Goal: Information Seeking & Learning: Find specific fact

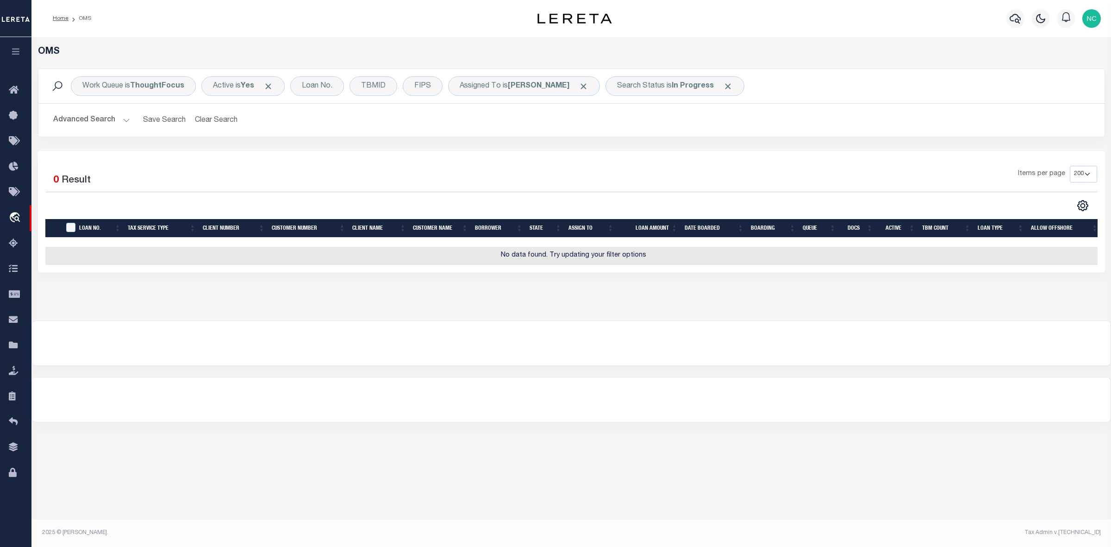
select select "200"
click at [588, 83] on span "Click to Remove" at bounding box center [584, 86] width 10 height 10
click at [642, 84] on span "Click to Remove" at bounding box center [641, 86] width 10 height 10
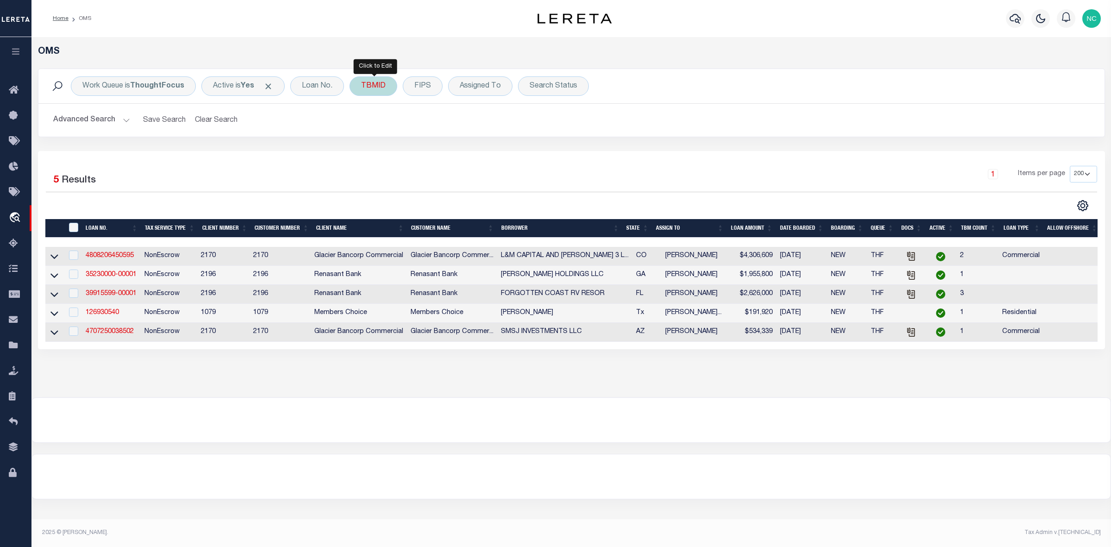
click at [383, 89] on div "TBMID" at bounding box center [374, 85] width 48 height 19
type input "3515242"
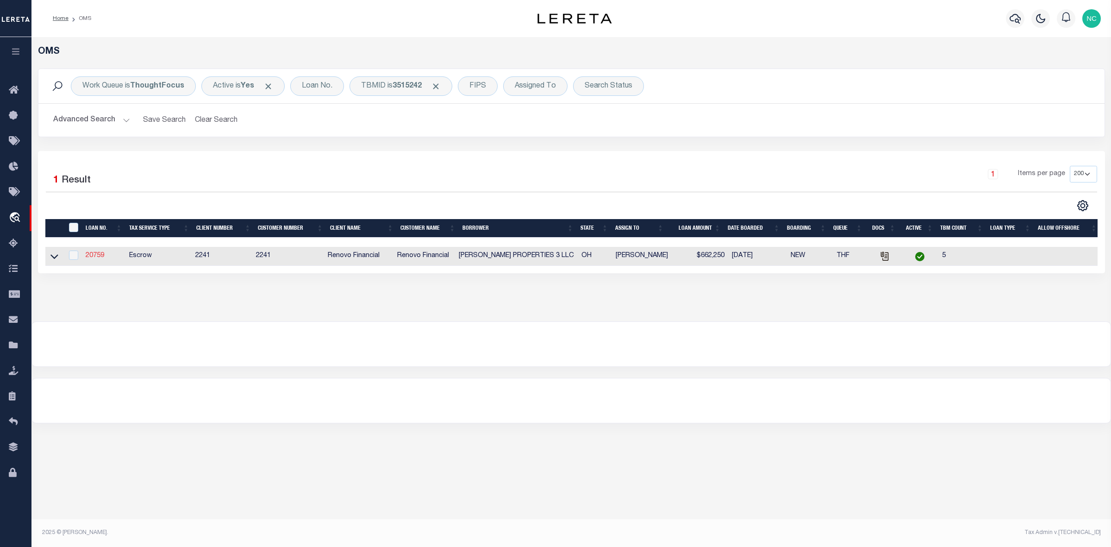
click at [98, 257] on link "20759" at bounding box center [95, 255] width 19 height 6
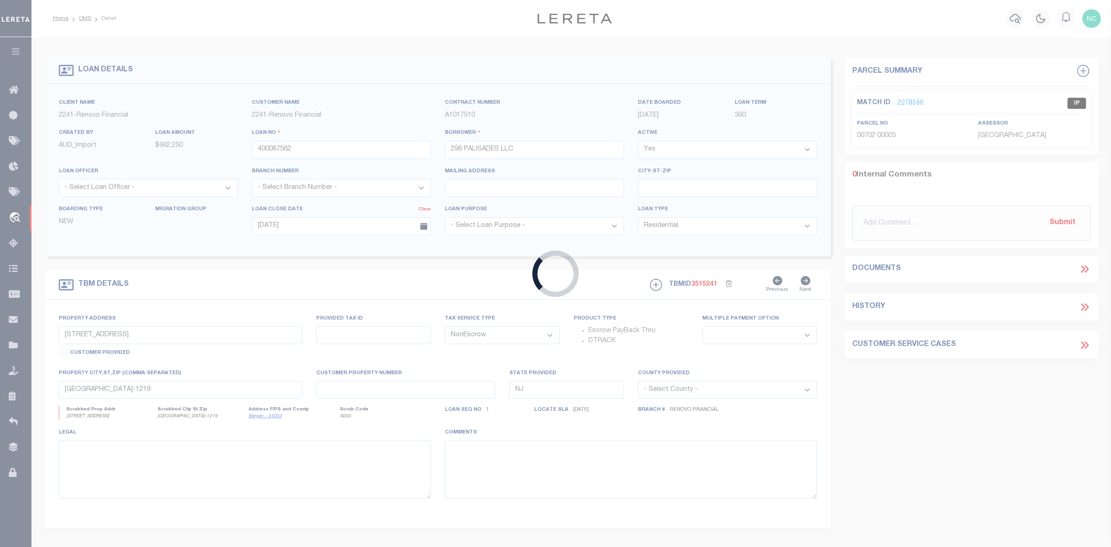
type input "20759"
type input "[PERSON_NAME] PROPERTIES 3 LLC"
select select
type input "[STREET_ADDRESS]"
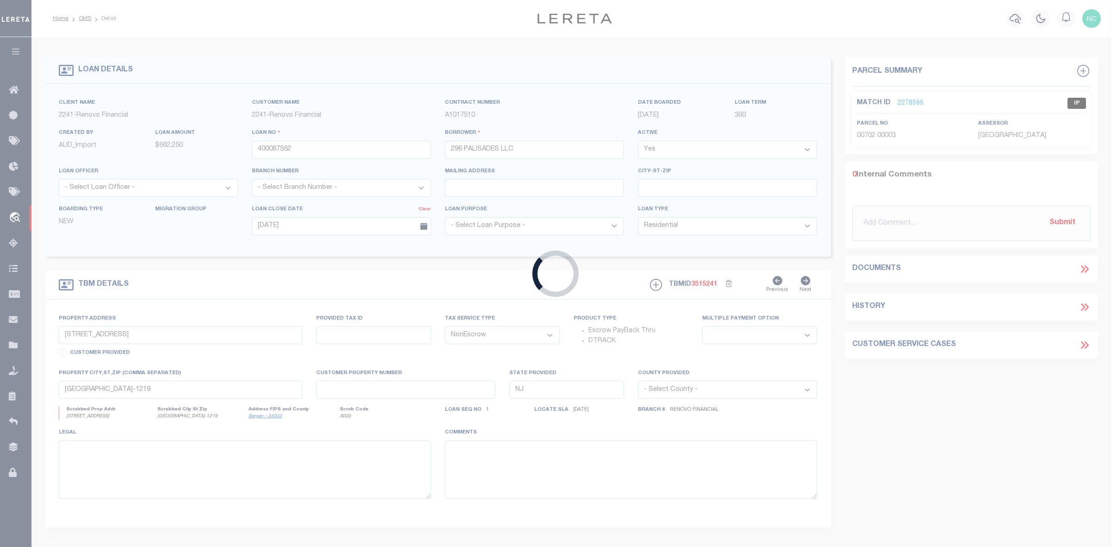
type input "Mentor OH 44060"
select select "400"
select select
select select "Escrow"
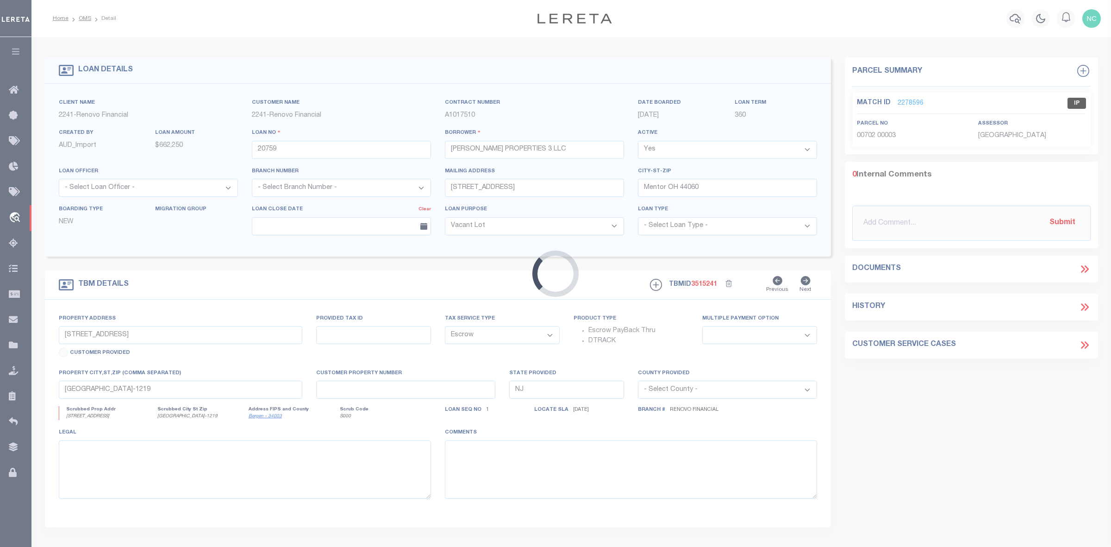
select select "164194"
select select "25066"
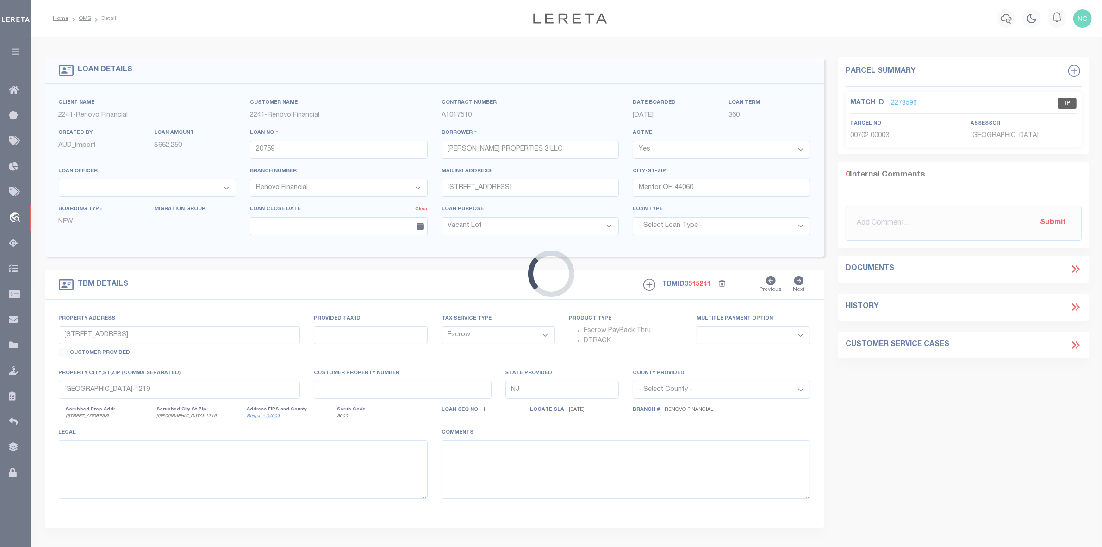
type input "[STREET_ADDRESS][PERSON_NAME]"
select select
type input "[GEOGRAPHIC_DATA]"
type input "a0kUS00000CiwSn"
type input "OH"
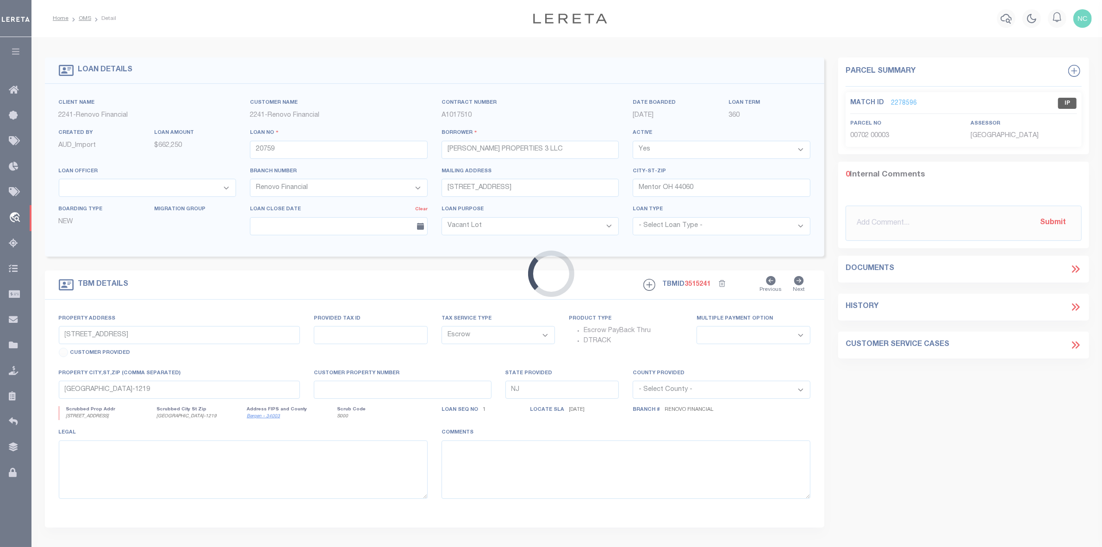
select select
type textarea "LEGAL REQUIRED"
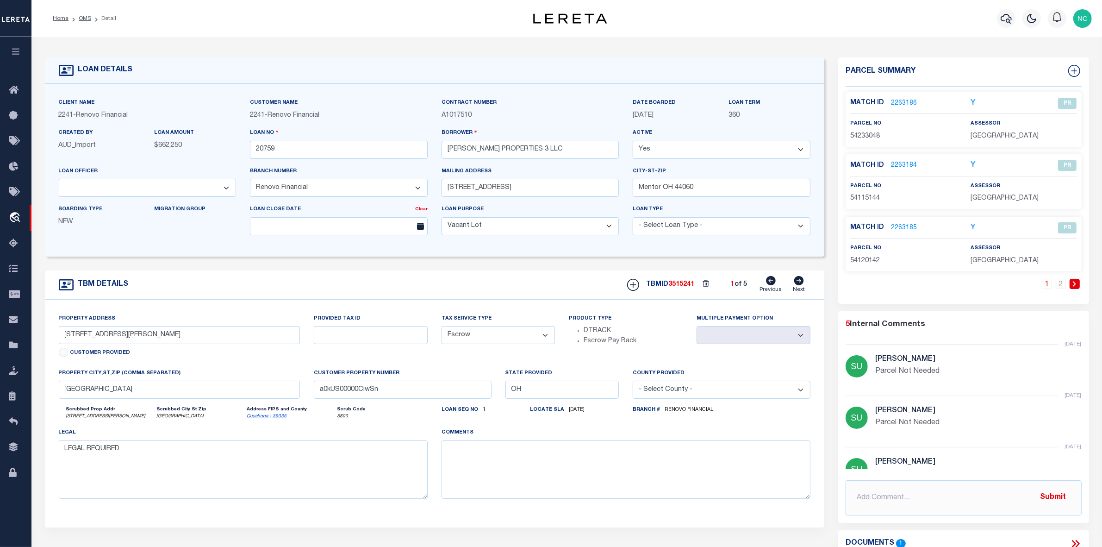
scroll to position [132, 0]
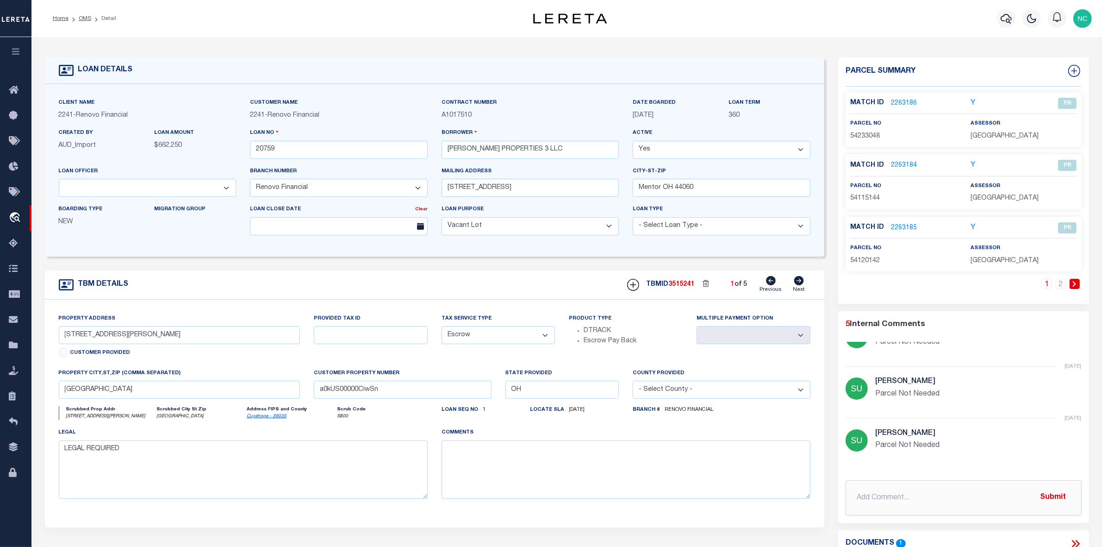
click at [906, 102] on link "2263186" at bounding box center [904, 104] width 26 height 10
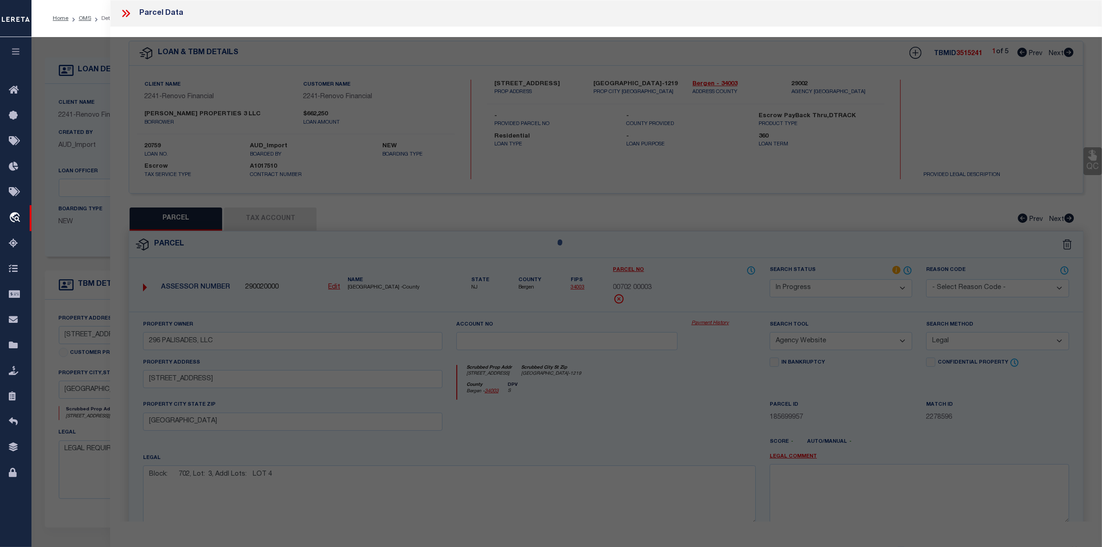
select select "AS"
select select
checkbox input "false"
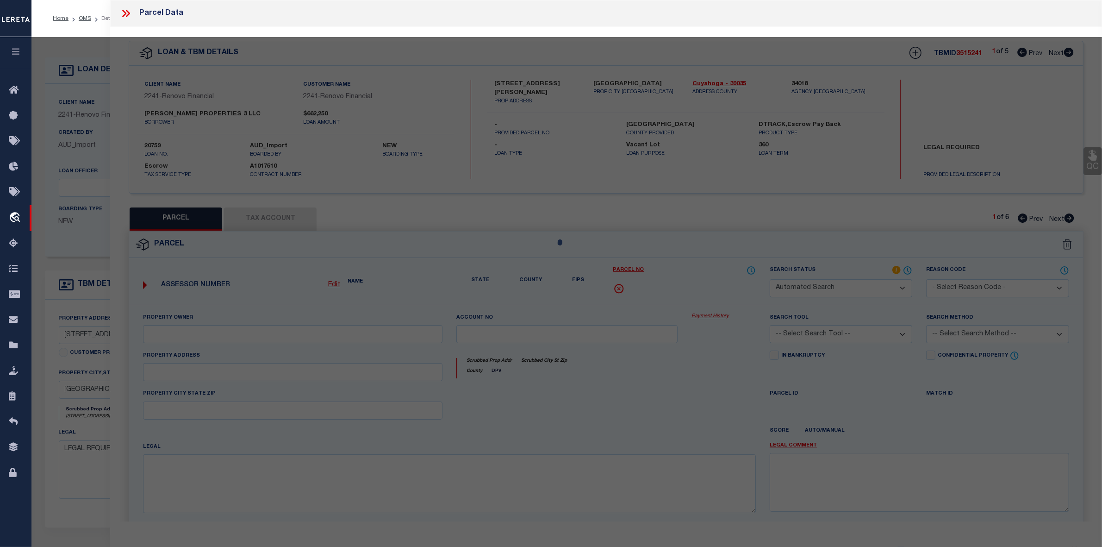
select select "PR"
type input "[PERSON_NAME] PROPERTIES 3 LLC"
select select "PRO"
select select "ADD"
type input "[STREET_ADDRESS]"
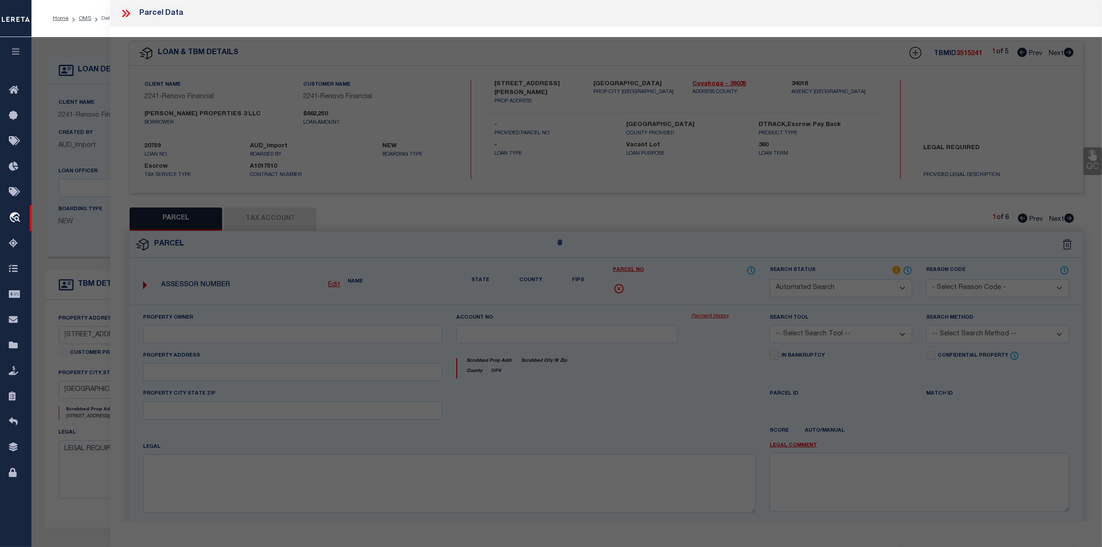
type input "[GEOGRAPHIC_DATA]"
type textarea "2 CROFTOVL 0381 ALL"
type textarea "Parcel Not Needed"
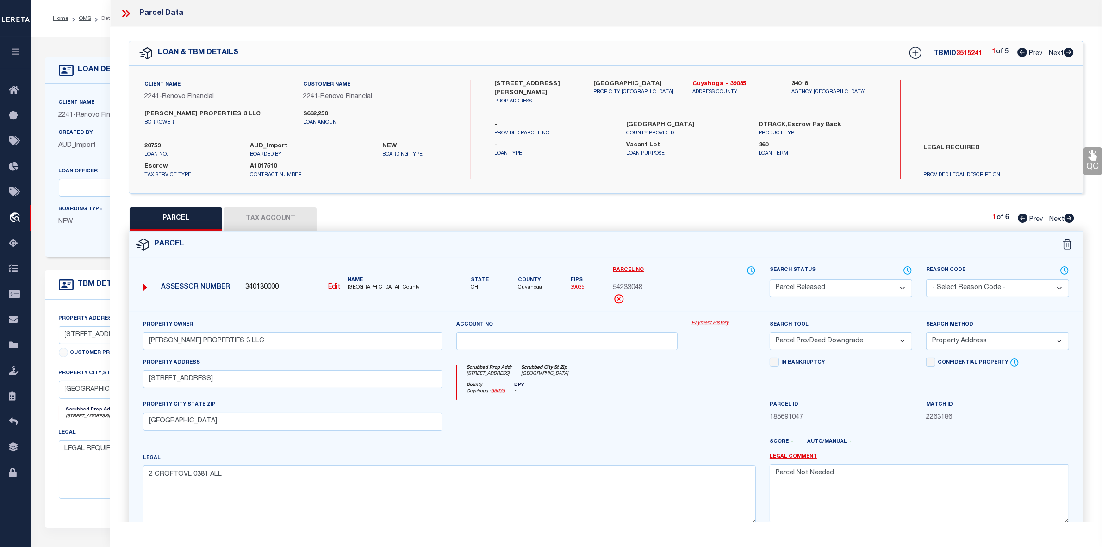
click at [1066, 54] on icon at bounding box center [1069, 52] width 10 height 9
select select "AS"
select select
checkbox input "false"
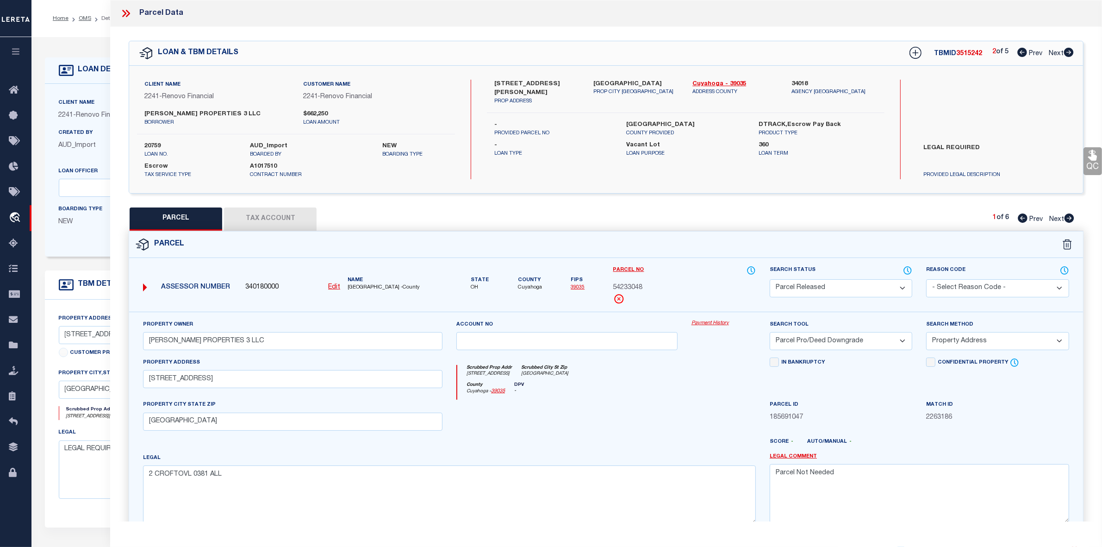
checkbox input "false"
select select "PR"
type input "[PERSON_NAME] PROPERTIES 3 LLC"
select select "PRO"
select select "ADD"
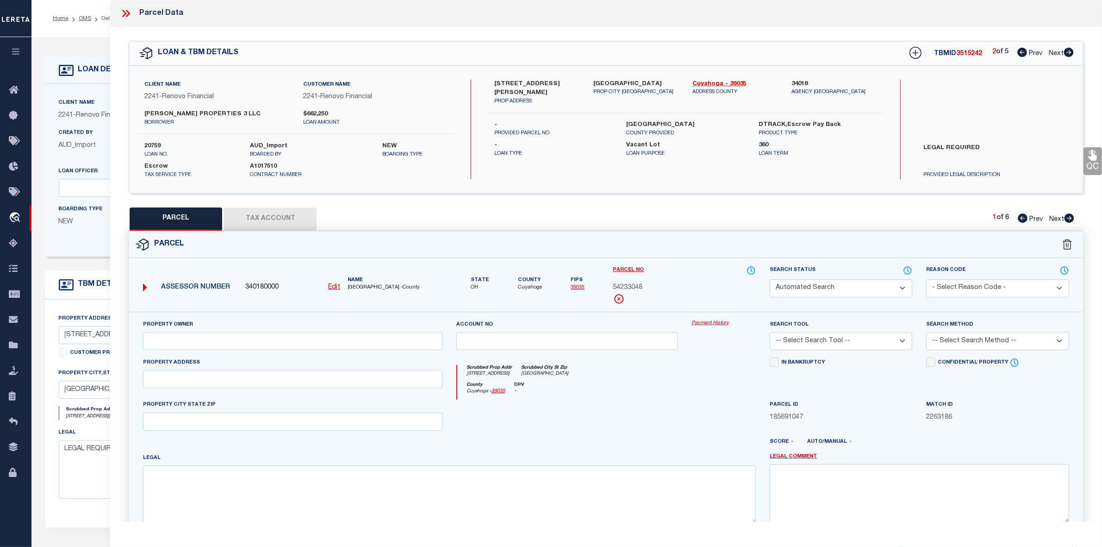
type input "[STREET_ADDRESS][PERSON_NAME]"
type input "[GEOGRAPHIC_DATA]"
type textarea "11 [PERSON_NAME] 0019 ALL"
type textarea "Parcel Not Needed"
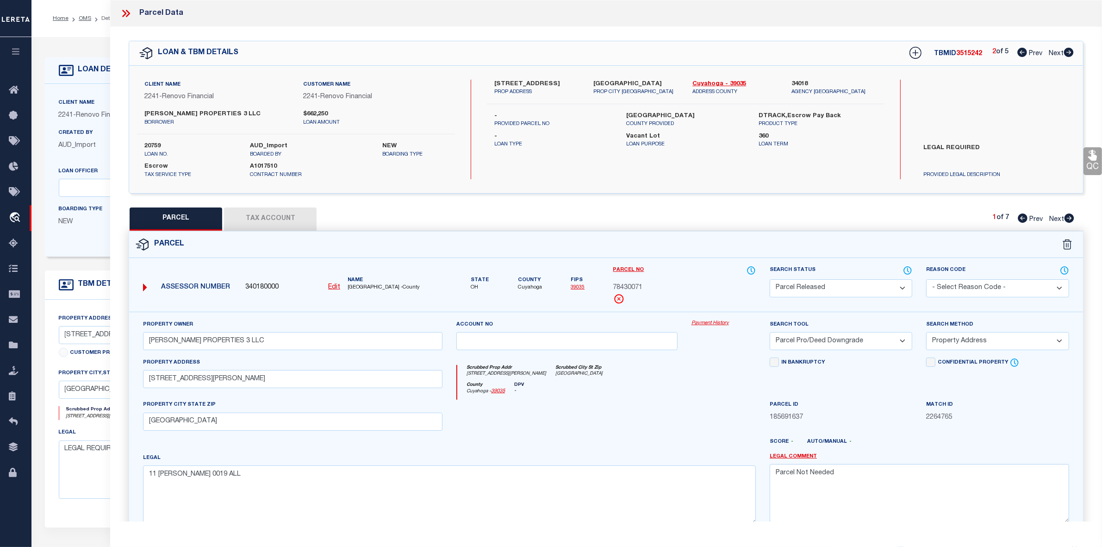
click at [1066, 54] on icon at bounding box center [1069, 52] width 10 height 9
select select "AS"
select select
checkbox input "false"
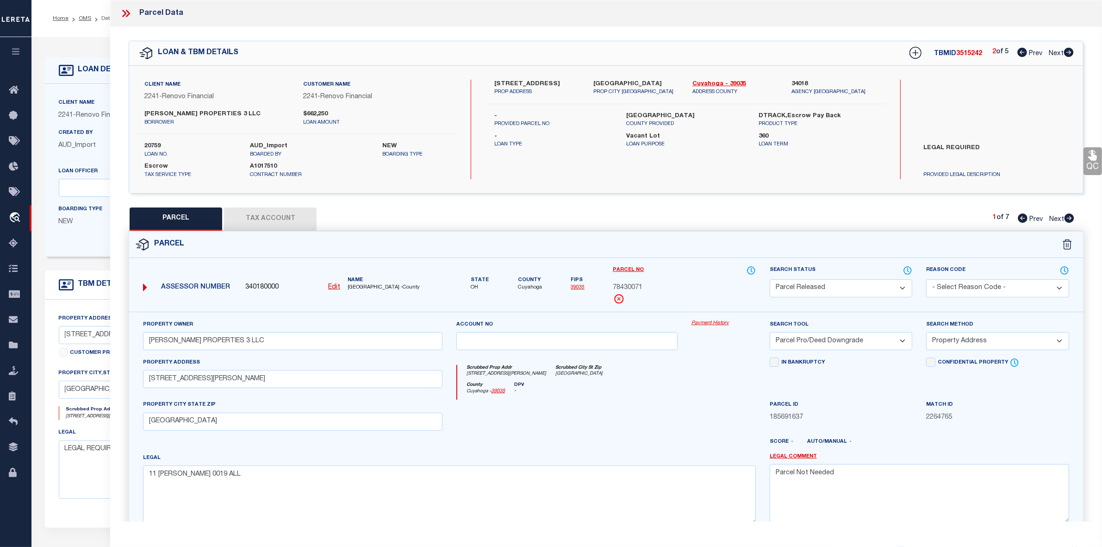
checkbox input "false"
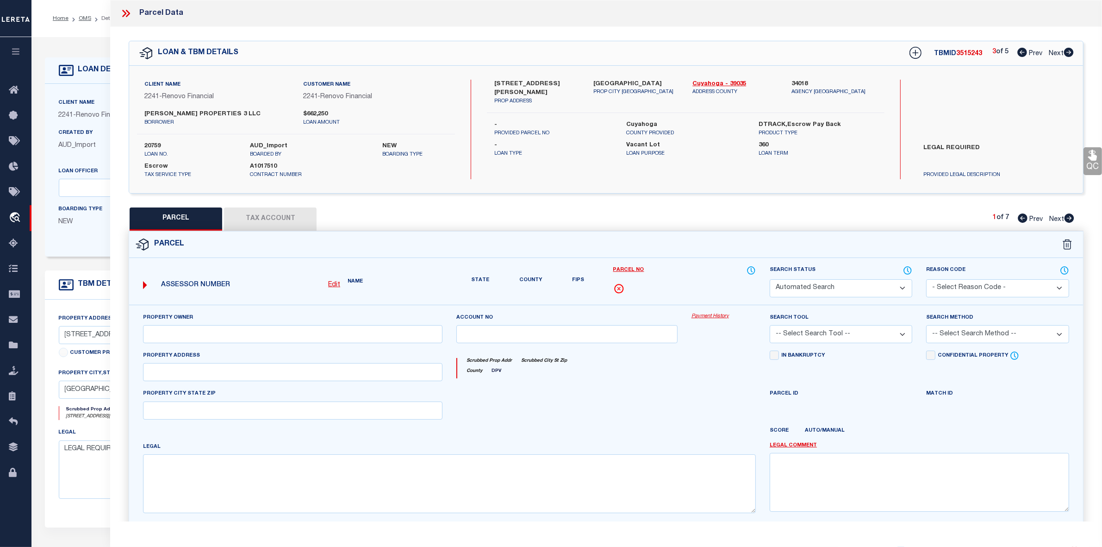
select select "CP"
type input "[PERSON_NAME] PROPERTIES 3 LLC"
select select "AGW"
select select "LEG"
type input "[STREET_ADDRESS][PERSON_NAME]"
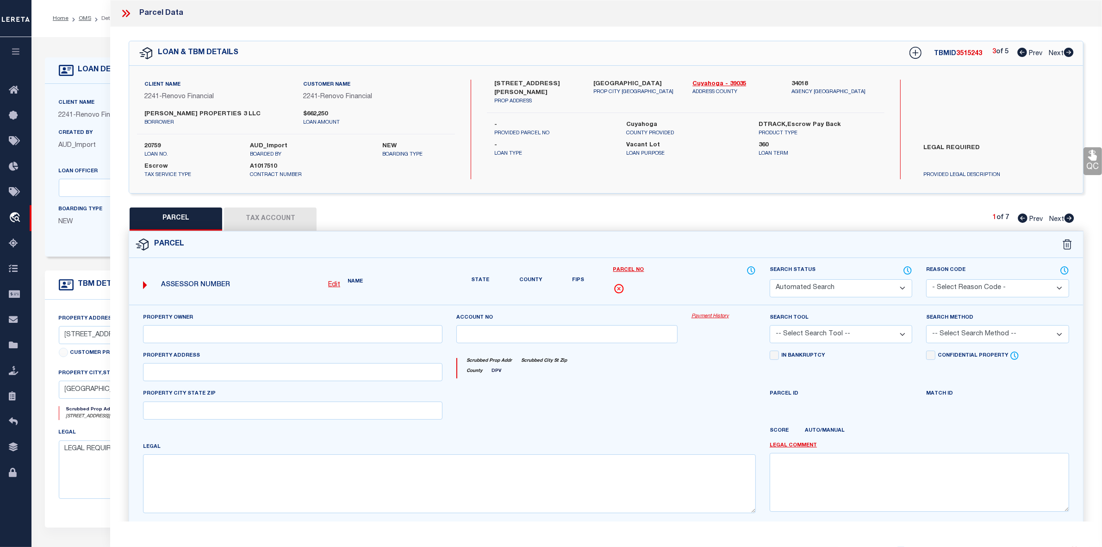
type input "[GEOGRAPHIC_DATA]"
type textarea "11 [PERSON_NAME] 0019 ALL"
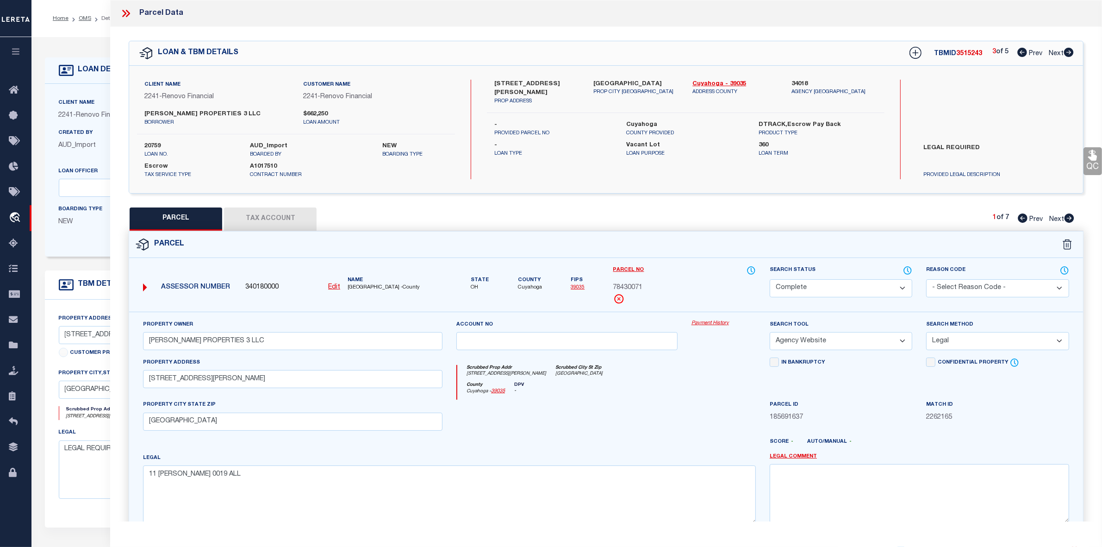
click at [1066, 54] on icon at bounding box center [1069, 52] width 10 height 9
select select "AS"
select select
checkbox input "false"
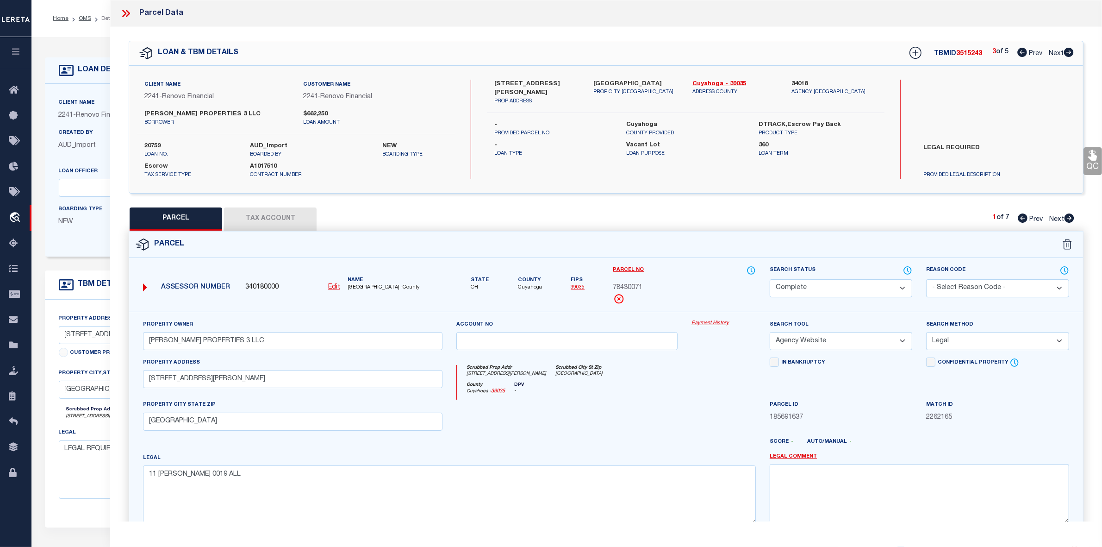
checkbox input "false"
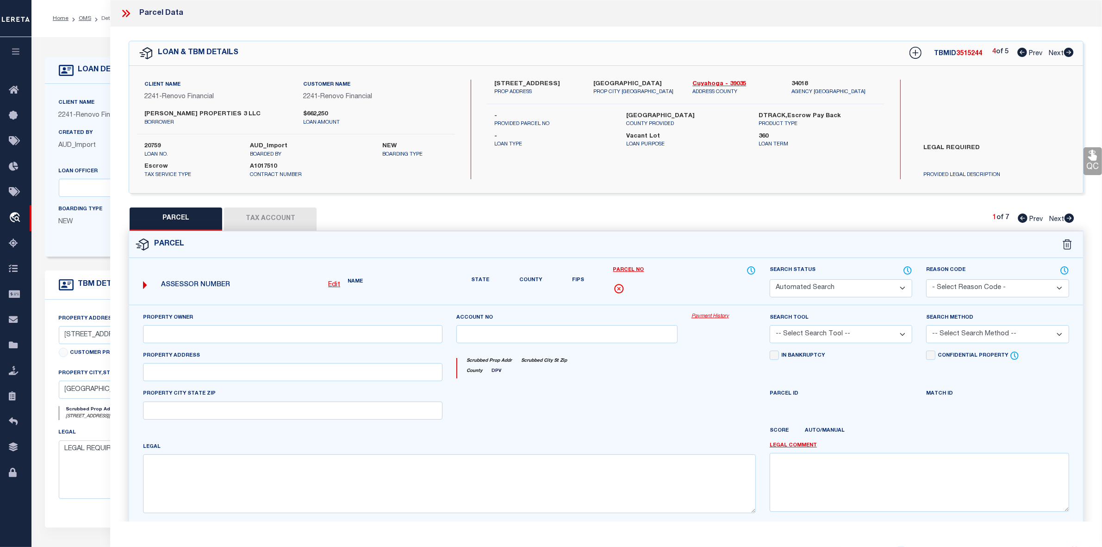
select select "PR"
type input "[PERSON_NAME] PROPERTIES 3 LLC"
select select "PRO"
select select "ADD"
type input "[STREET_ADDRESS][PERSON_NAME]"
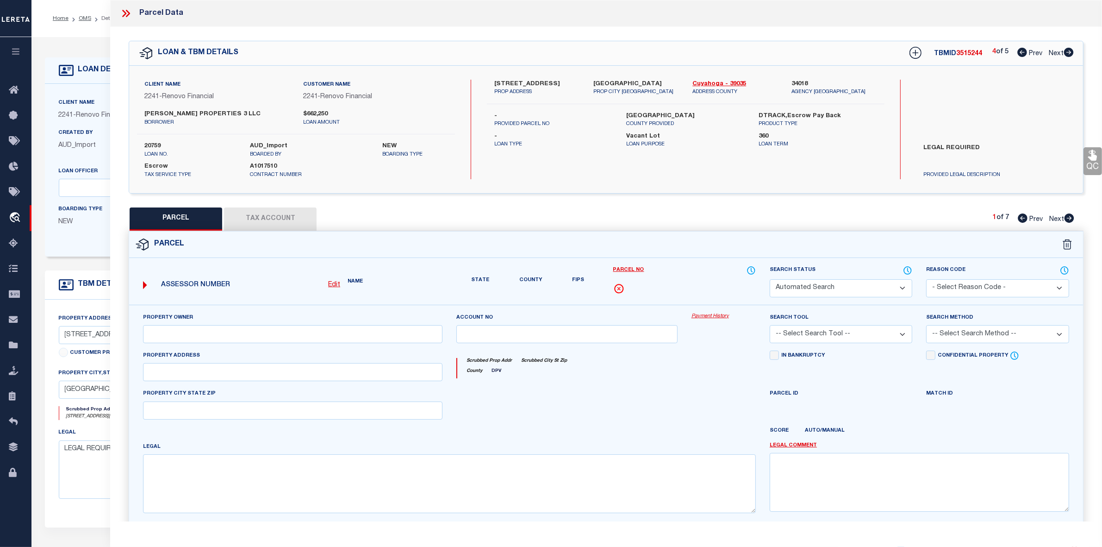
type input "[GEOGRAPHIC_DATA]"
type textarea "11 [PERSON_NAME] 0019 ALL"
type textarea "Parcel Not Needed"
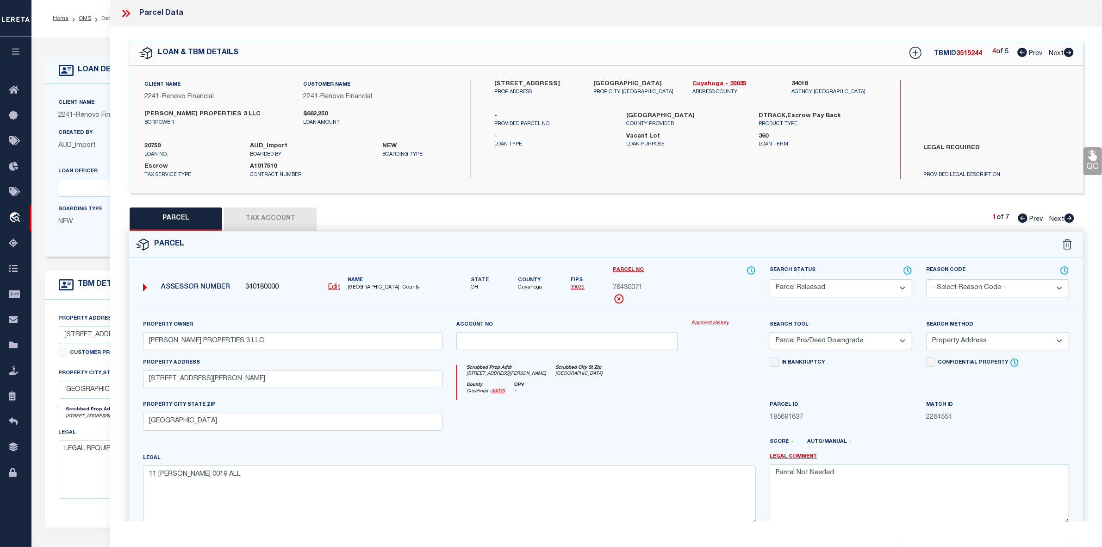
click at [1066, 54] on icon at bounding box center [1069, 52] width 10 height 9
select select "AS"
select select
checkbox input "false"
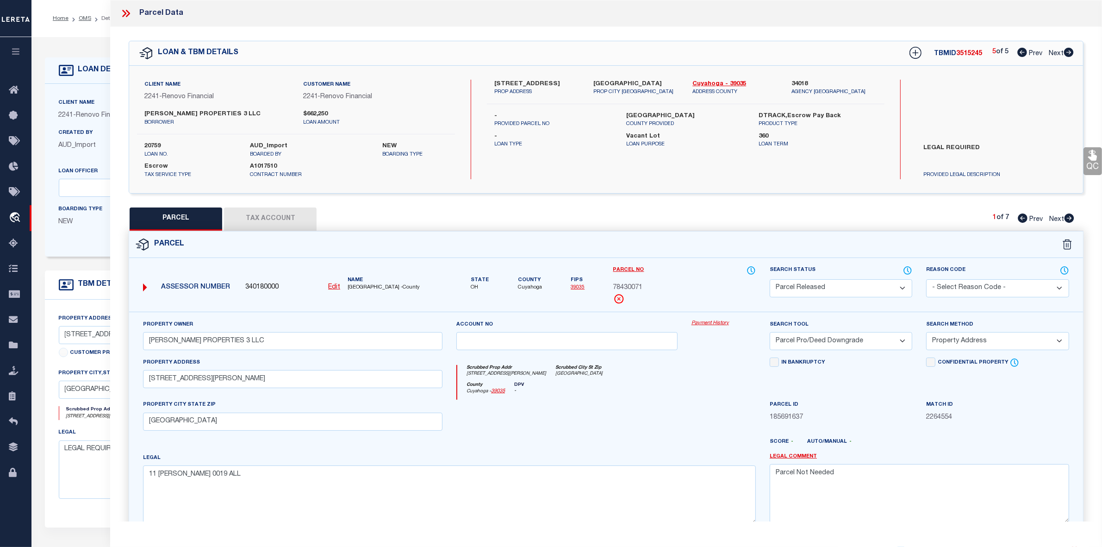
checkbox input "false"
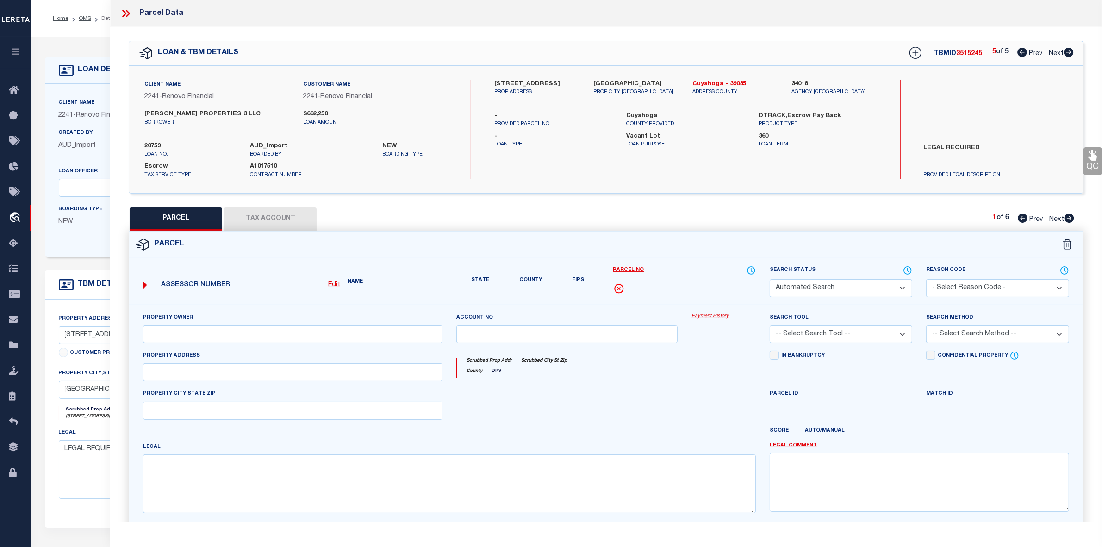
select select "CP"
type input "[PERSON_NAME] PROPERTIES 3 LLC"
select select "AGW"
select select "LEG"
type input "[STREET_ADDRESS]"
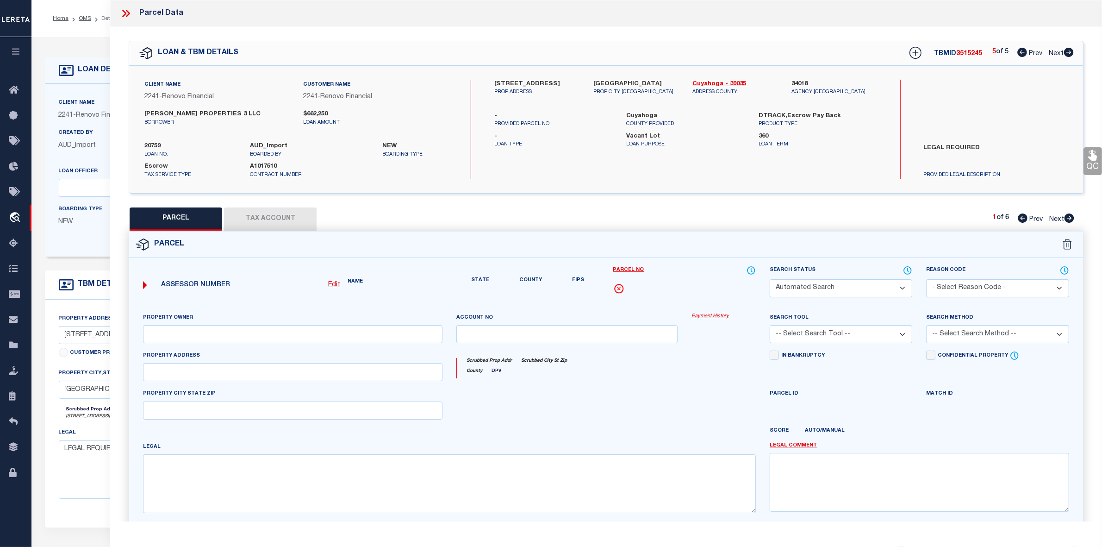
type input "[GEOGRAPHIC_DATA]"
type textarea "2 CROFTOVL 0381 ALL"
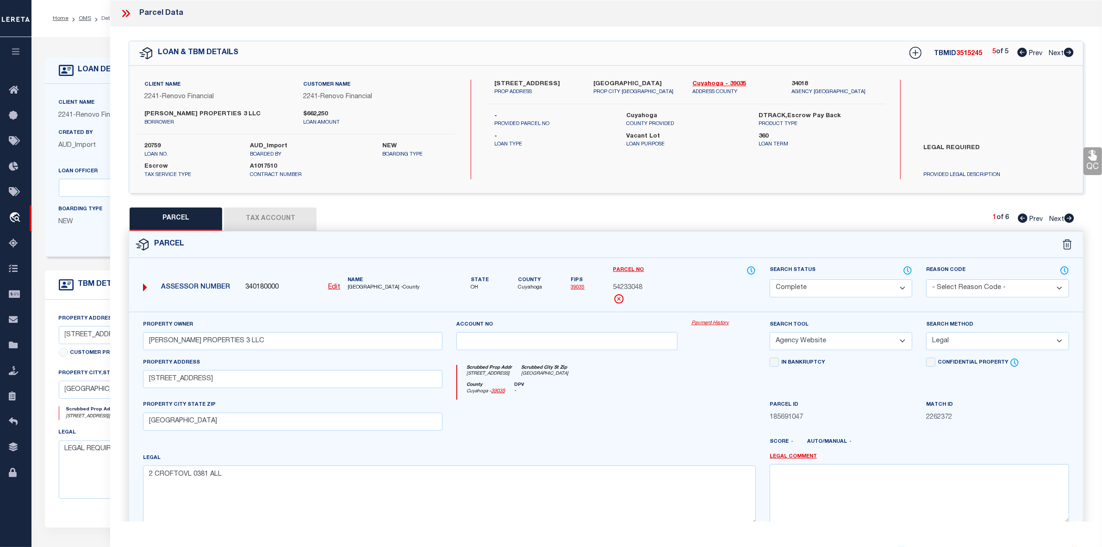
click at [1066, 54] on icon at bounding box center [1069, 52] width 10 height 9
click at [1021, 53] on icon at bounding box center [1023, 52] width 10 height 9
select select "AS"
select select
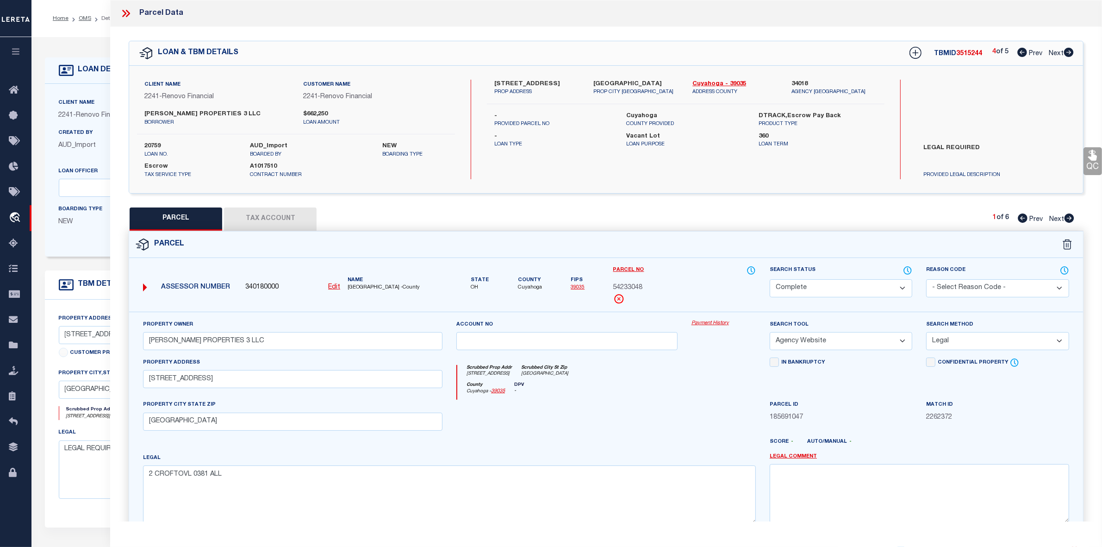
checkbox input "false"
select select "PR"
type input "[PERSON_NAME] PROPERTIES 3 LLC"
select select "PRO"
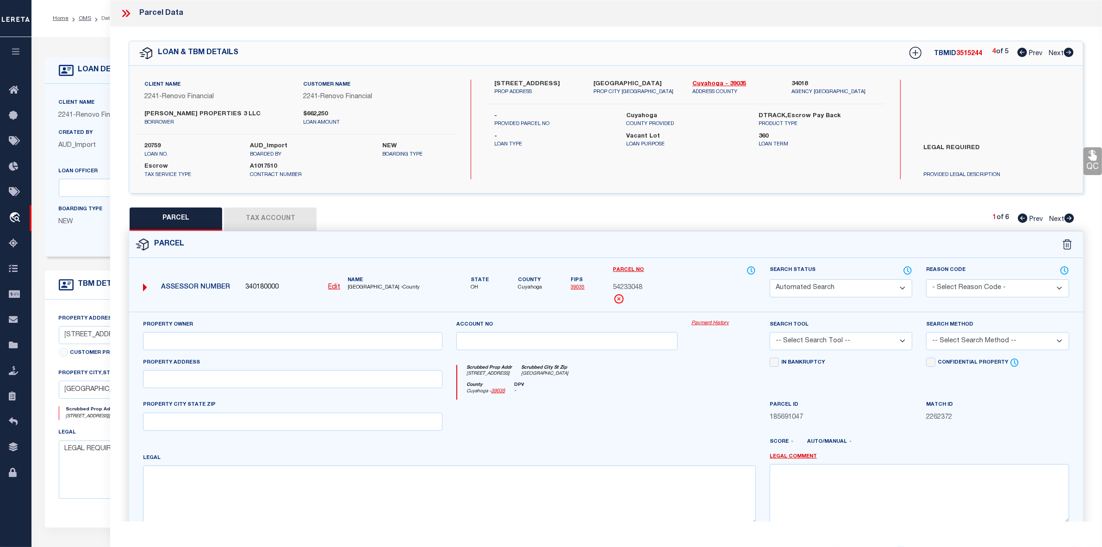
select select "ADD"
type input "[STREET_ADDRESS][PERSON_NAME]"
type input "[GEOGRAPHIC_DATA]"
type textarea "11 [PERSON_NAME] 0019 ALL"
type textarea "Parcel Not Needed"
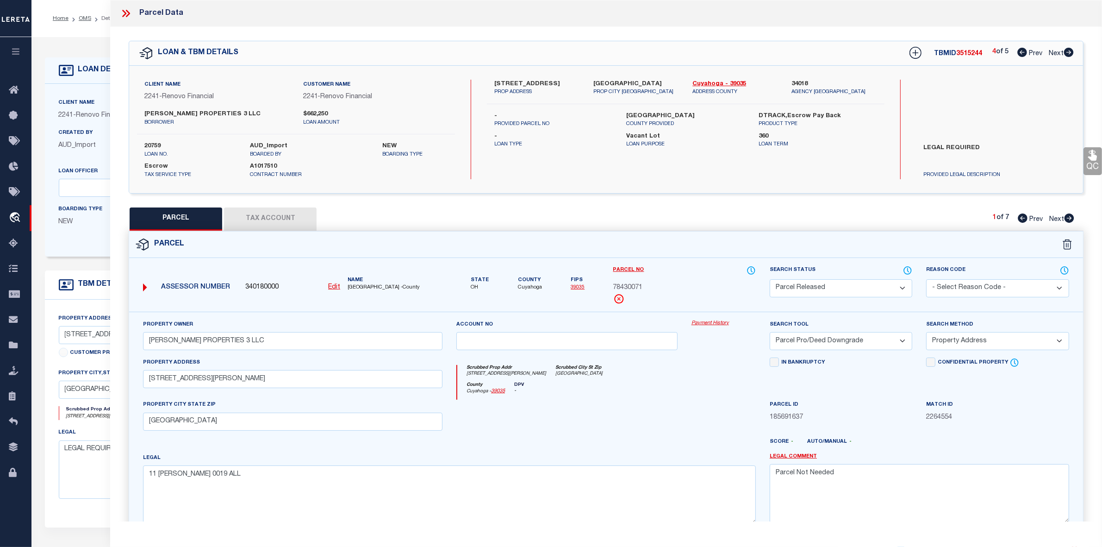
click at [1021, 53] on icon at bounding box center [1023, 52] width 10 height 9
select select "AS"
select select
checkbox input "false"
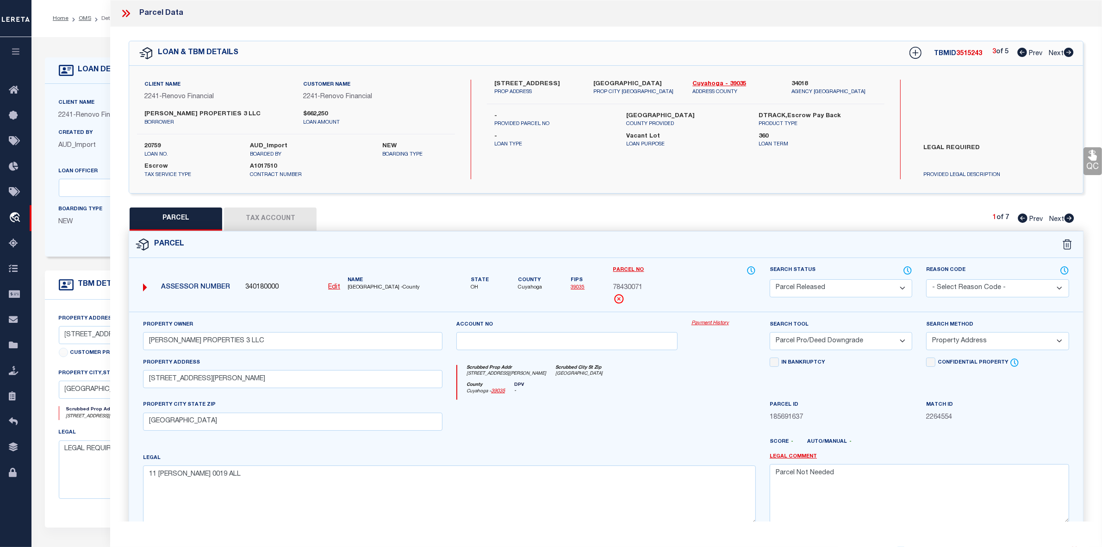
checkbox input "false"
select select "CP"
type input "[PERSON_NAME] PROPERTIES 3 LLC"
select select "AGW"
select select "LEG"
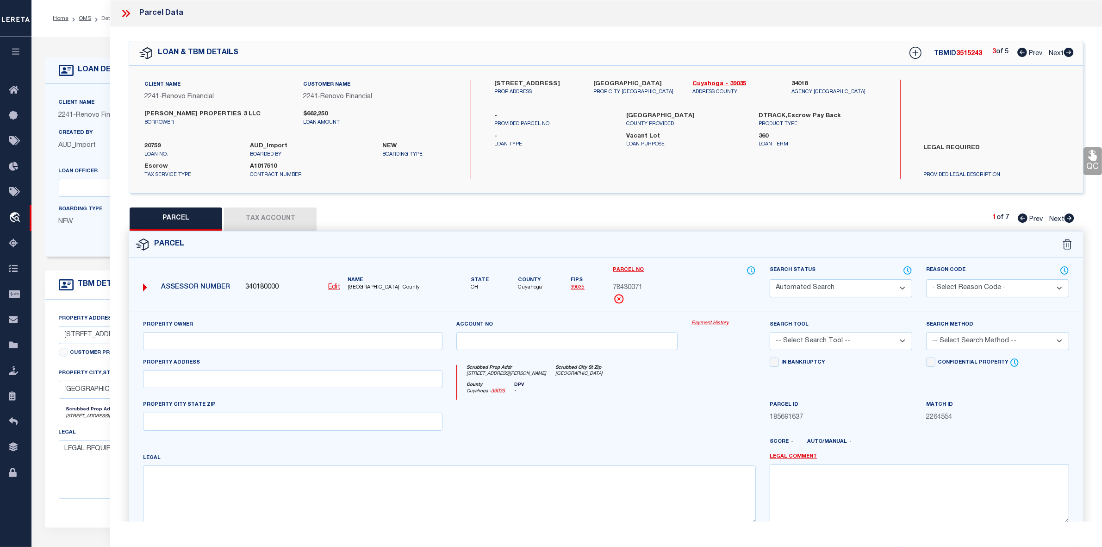
type input "[STREET_ADDRESS][PERSON_NAME]"
type input "[GEOGRAPHIC_DATA]"
type textarea "11 [PERSON_NAME] 0019 ALL"
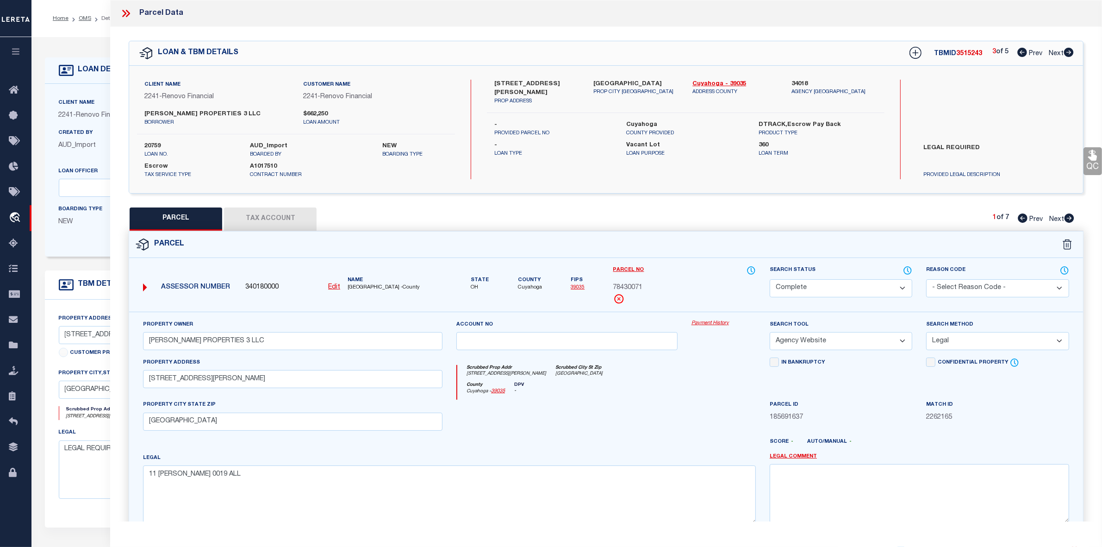
click at [1021, 53] on icon at bounding box center [1023, 52] width 10 height 9
select select "AS"
select select
checkbox input "false"
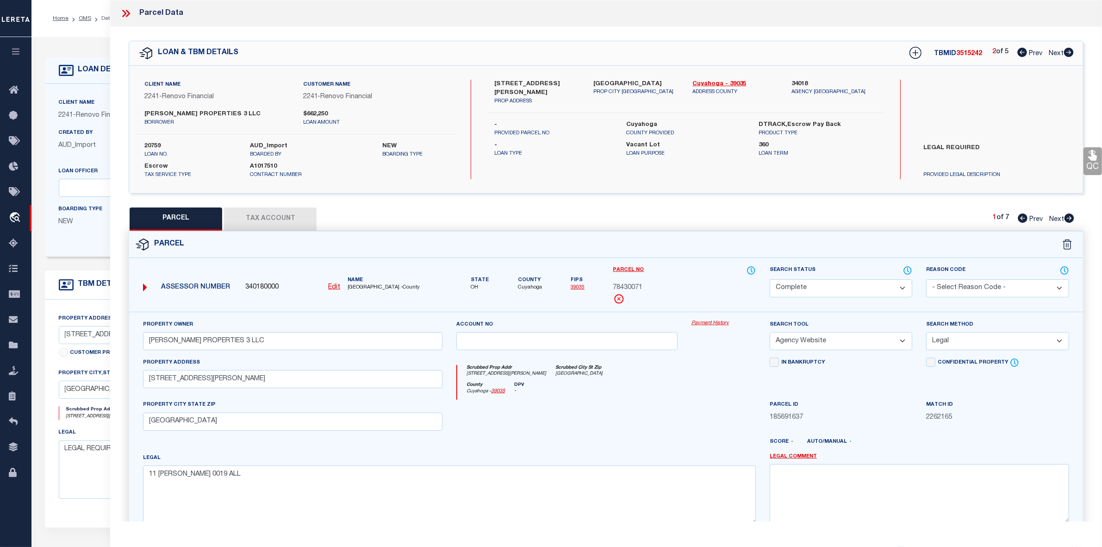
checkbox input "false"
select select "PR"
type input "[PERSON_NAME] PROPERTIES 3 LLC"
select select "PRO"
select select "ADD"
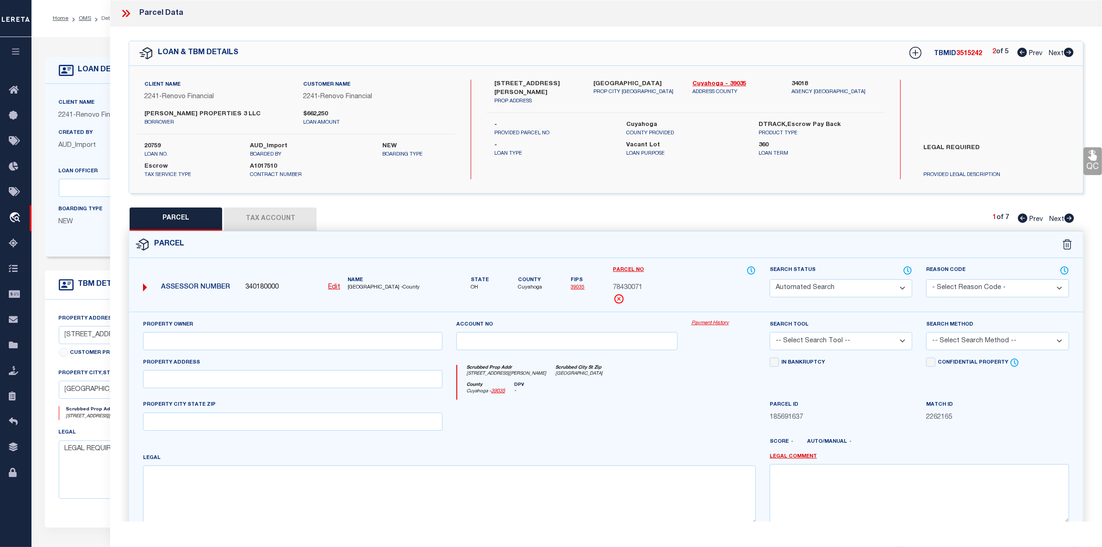
type input "[STREET_ADDRESS][PERSON_NAME]"
type input "[GEOGRAPHIC_DATA]"
type textarea "11 [PERSON_NAME] 0019 ALL"
type textarea "Parcel Not Needed"
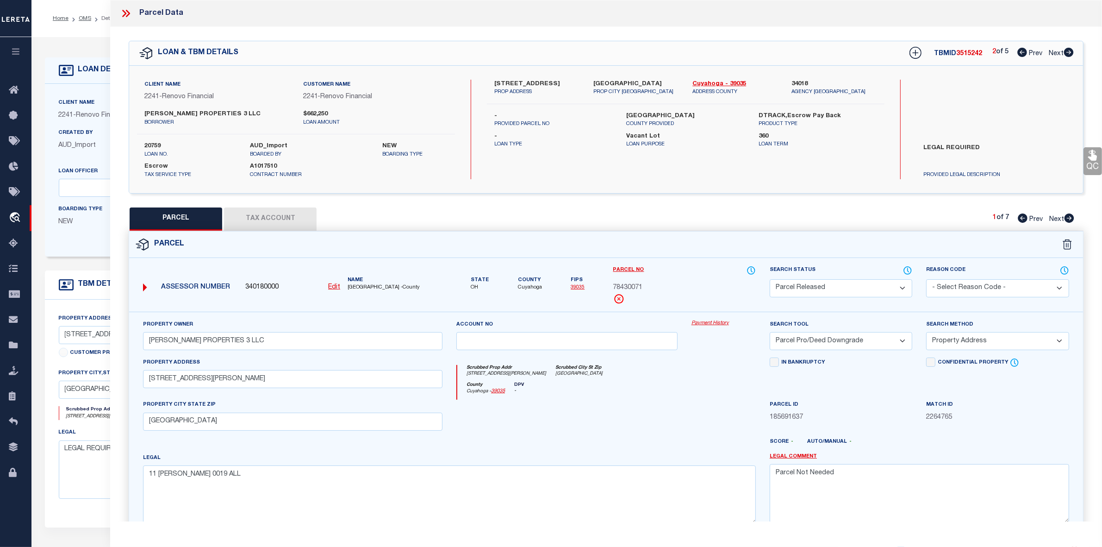
click at [1021, 53] on icon at bounding box center [1023, 52] width 10 height 9
select select "AS"
select select
checkbox input "false"
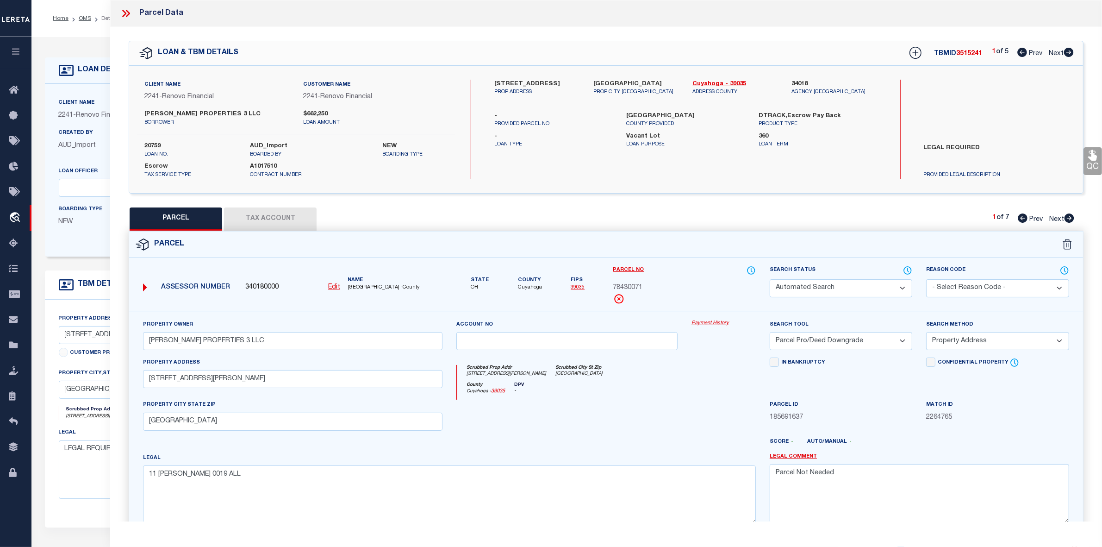
checkbox input "false"
select select "PR"
type input "[PERSON_NAME] PROPERTIES 3 LLC"
select select "PRO"
select select "ADD"
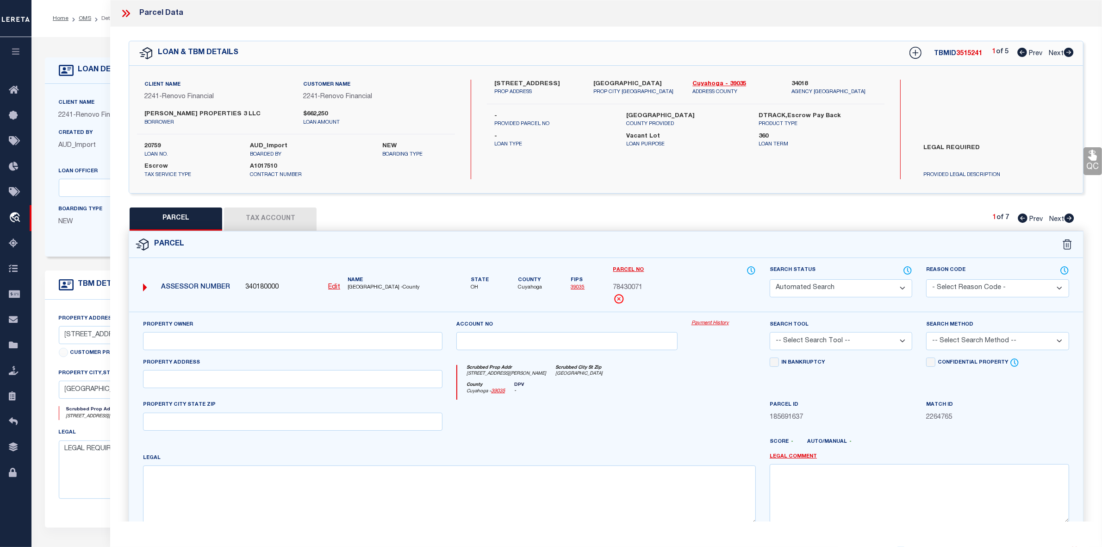
type input "[STREET_ADDRESS]"
type input "[GEOGRAPHIC_DATA]"
type textarea "2 CROFTOVL 0381 ALL"
type textarea "Parcel Not Needed"
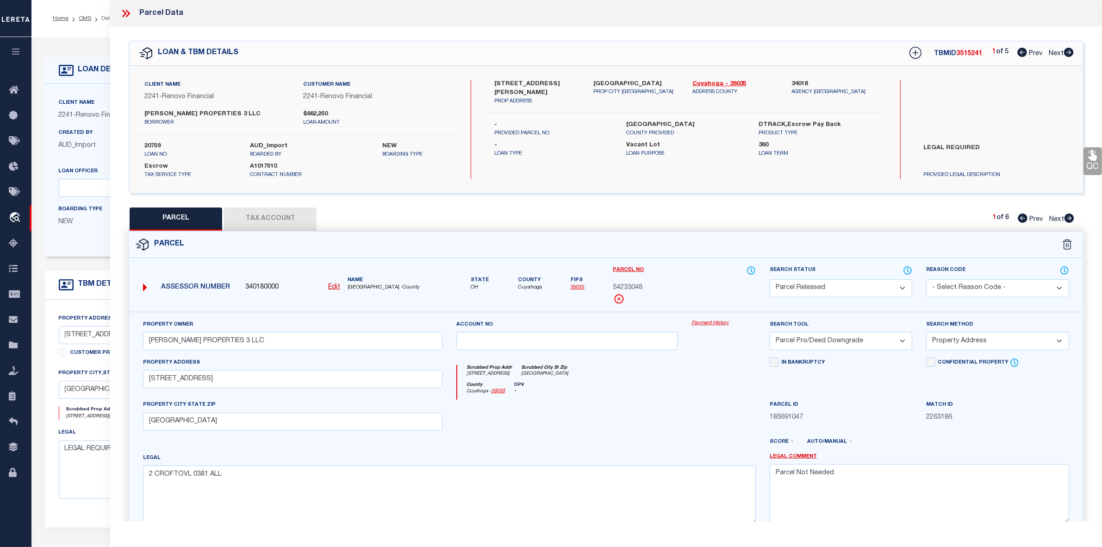
click at [1068, 54] on icon at bounding box center [1069, 52] width 10 height 9
select select "AS"
select select
checkbox input "false"
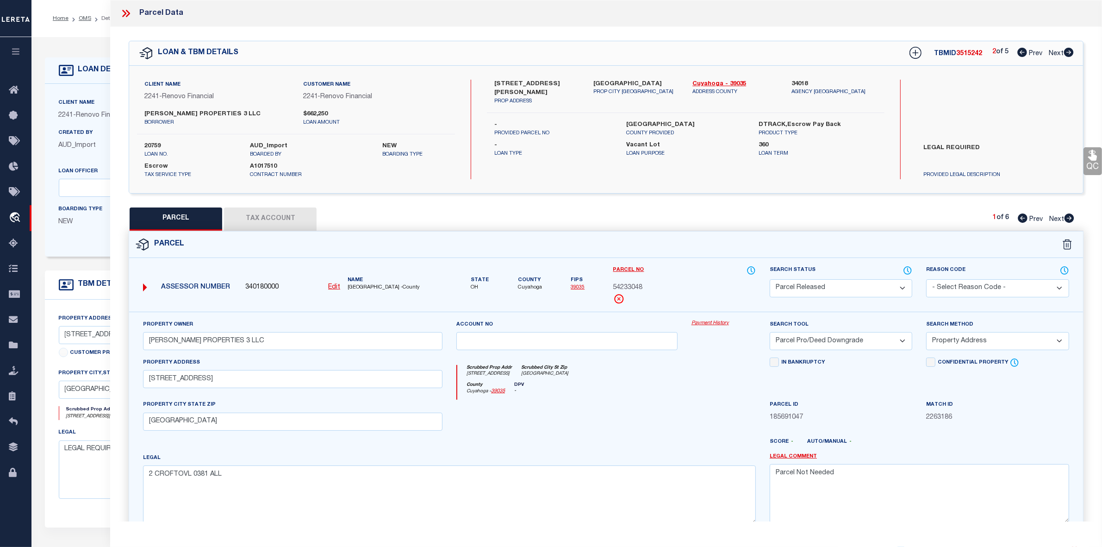
checkbox input "false"
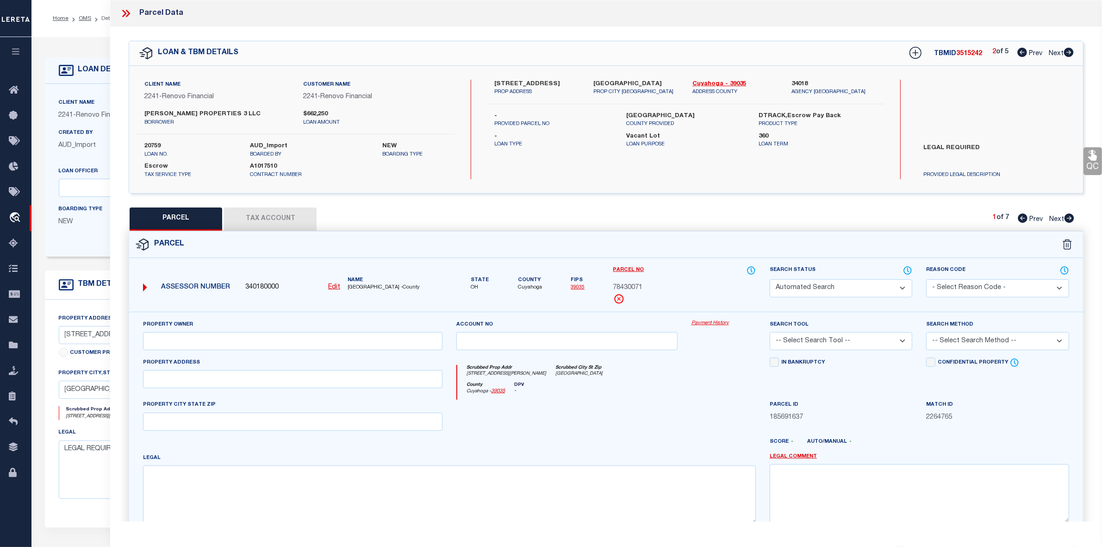
select select "PR"
type input "[PERSON_NAME] PROPERTIES 3 LLC"
select select "PRO"
select select "ADD"
type input "[STREET_ADDRESS][PERSON_NAME]"
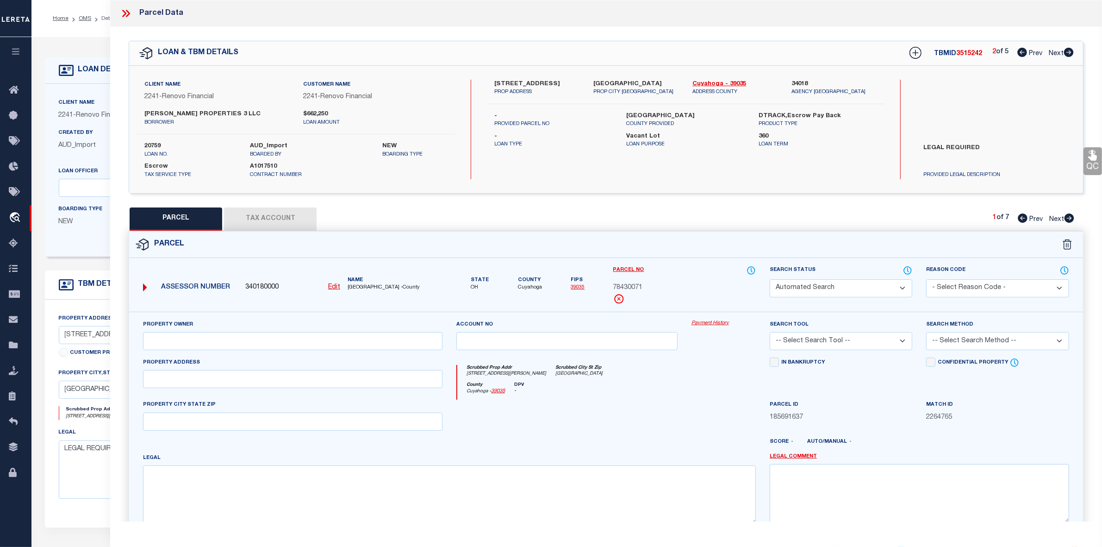
type input "[GEOGRAPHIC_DATA]"
type textarea "11 [PERSON_NAME] 0019 ALL"
type textarea "Parcel Not Needed"
click at [1068, 54] on icon at bounding box center [1069, 52] width 10 height 9
select select "AS"
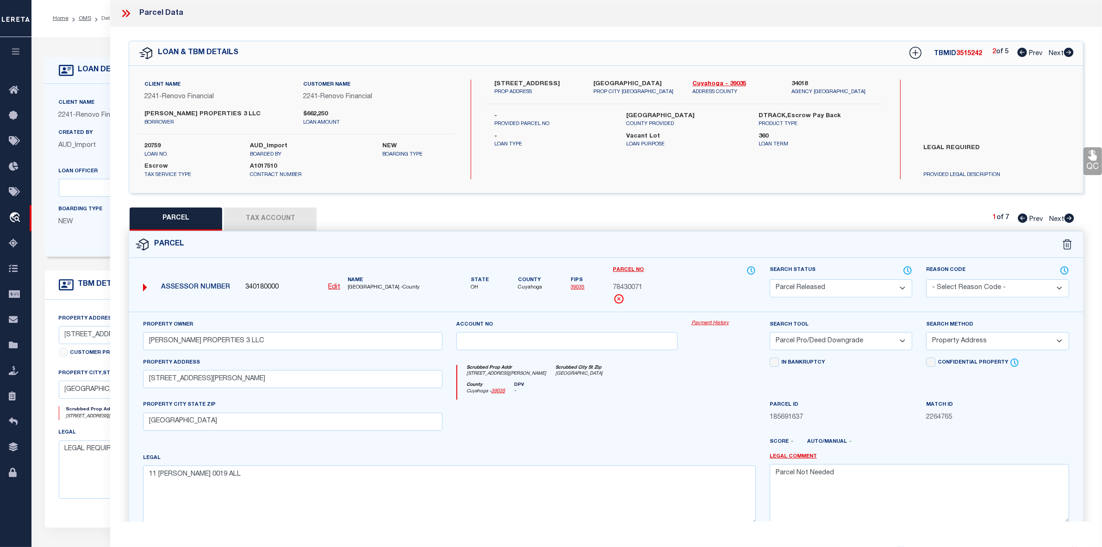
select select
checkbox input "false"
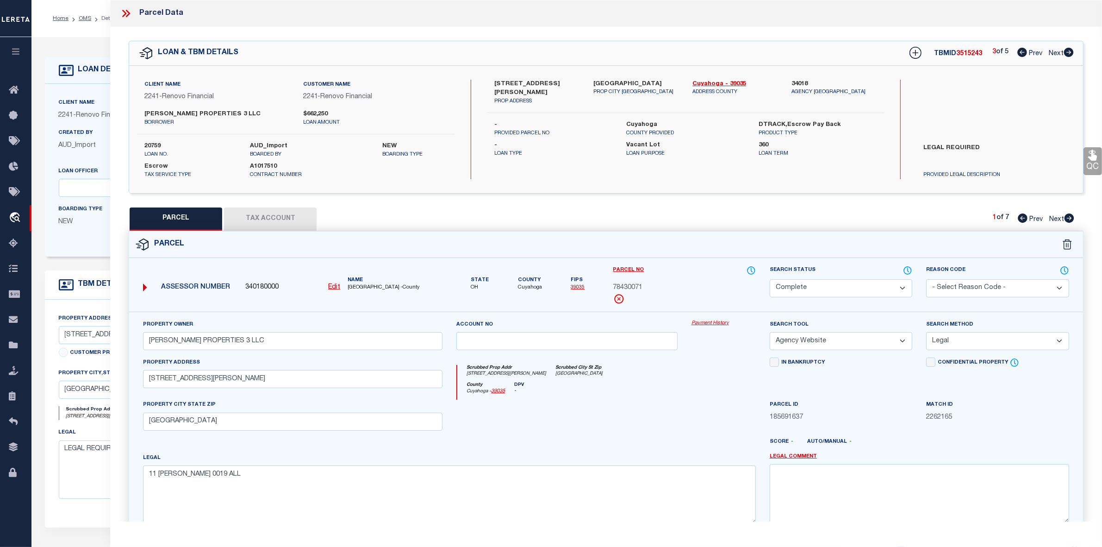
click at [1068, 54] on icon at bounding box center [1069, 52] width 10 height 9
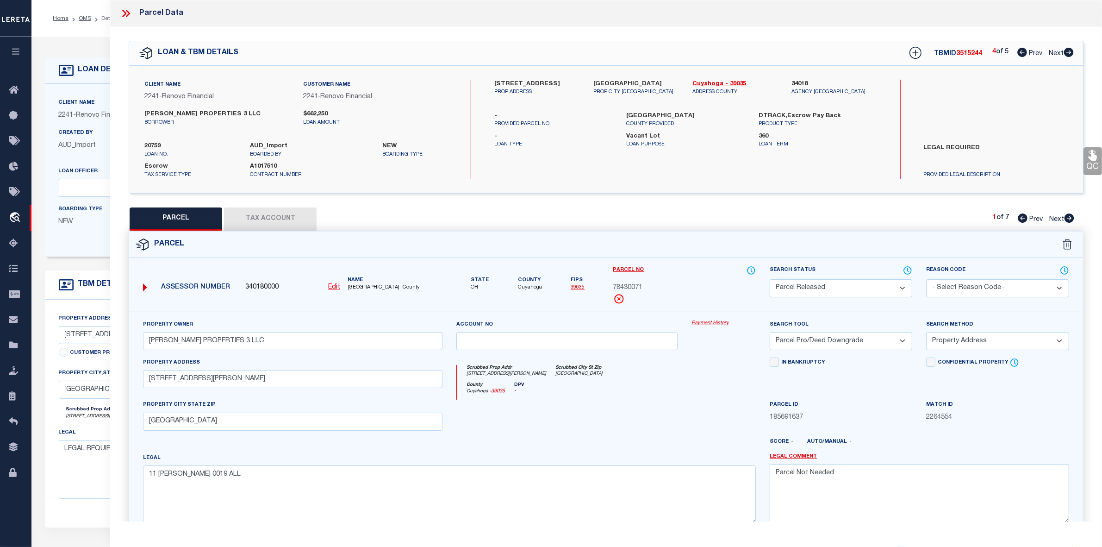
click at [1068, 54] on icon at bounding box center [1069, 52] width 10 height 9
click at [1020, 52] on icon at bounding box center [1023, 52] width 10 height 9
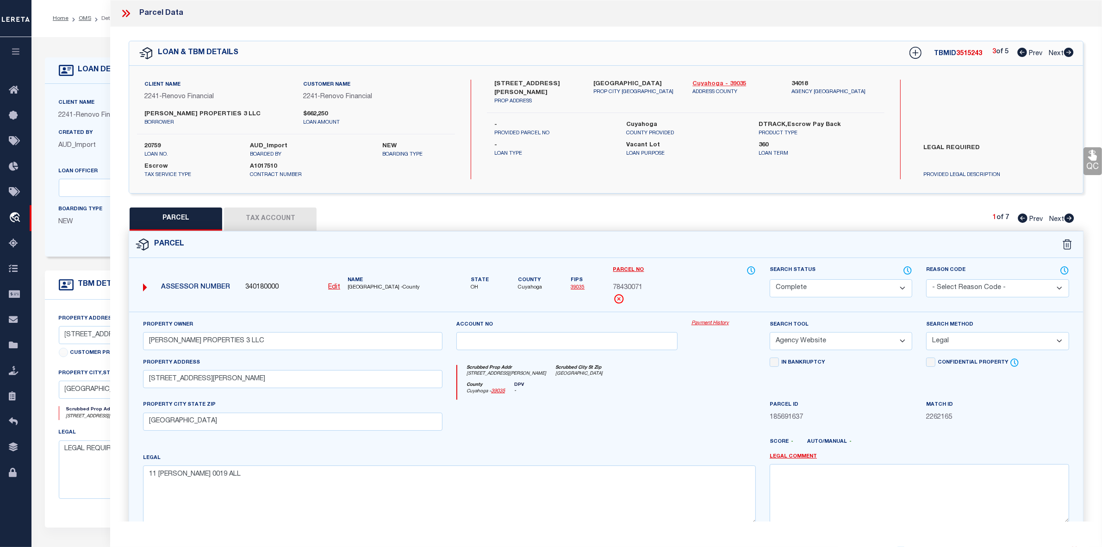
click at [721, 85] on link "Cuyahoga - 39035" at bounding box center [735, 84] width 85 height 9
click at [1066, 52] on icon at bounding box center [1069, 52] width 10 height 9
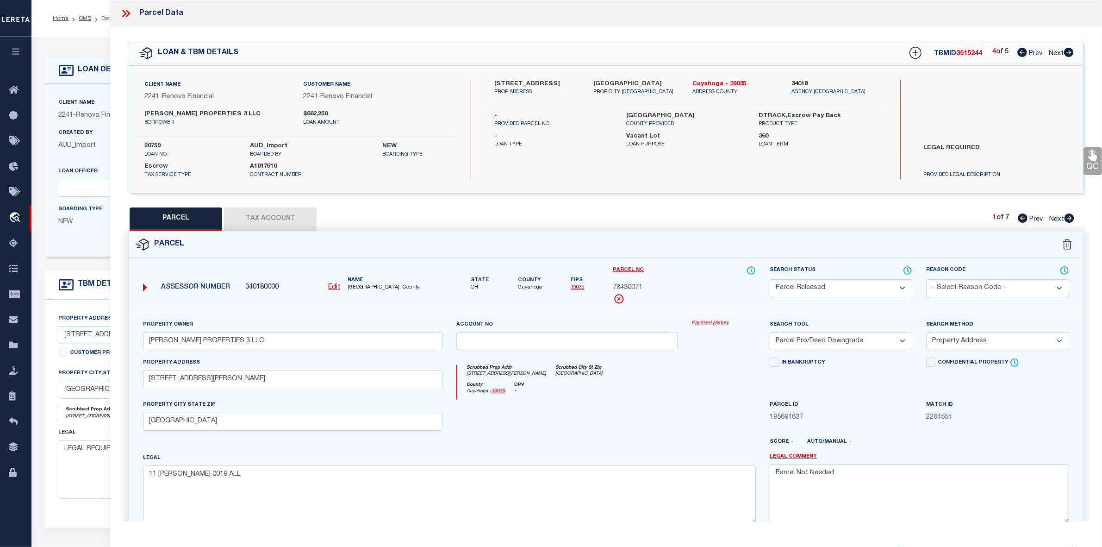
click at [1066, 52] on icon at bounding box center [1069, 52] width 10 height 9
click at [715, 82] on link "Cuyahoga - 39035" at bounding box center [735, 84] width 85 height 9
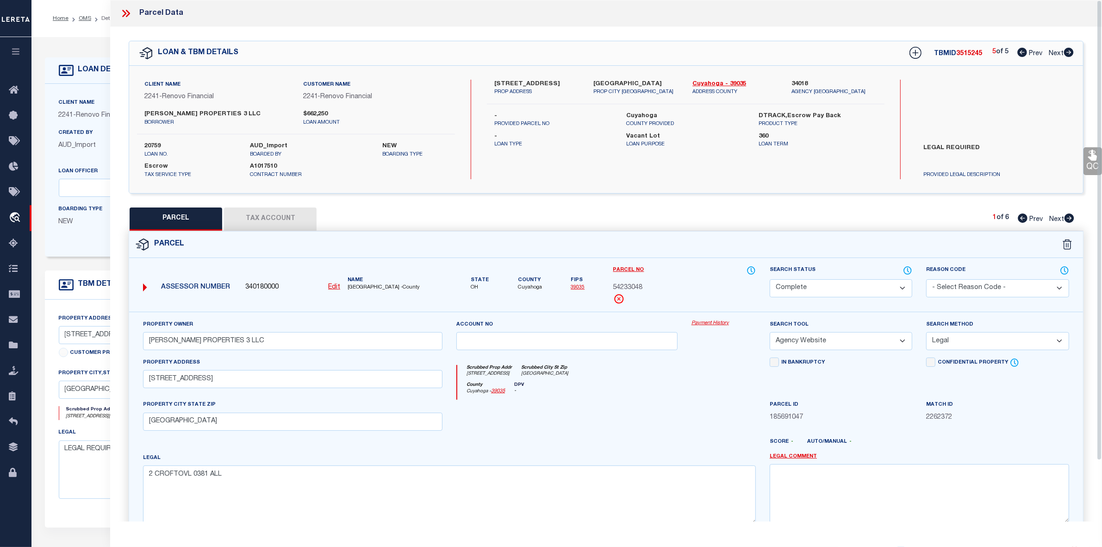
click at [1018, 54] on icon at bounding box center [1023, 52] width 10 height 9
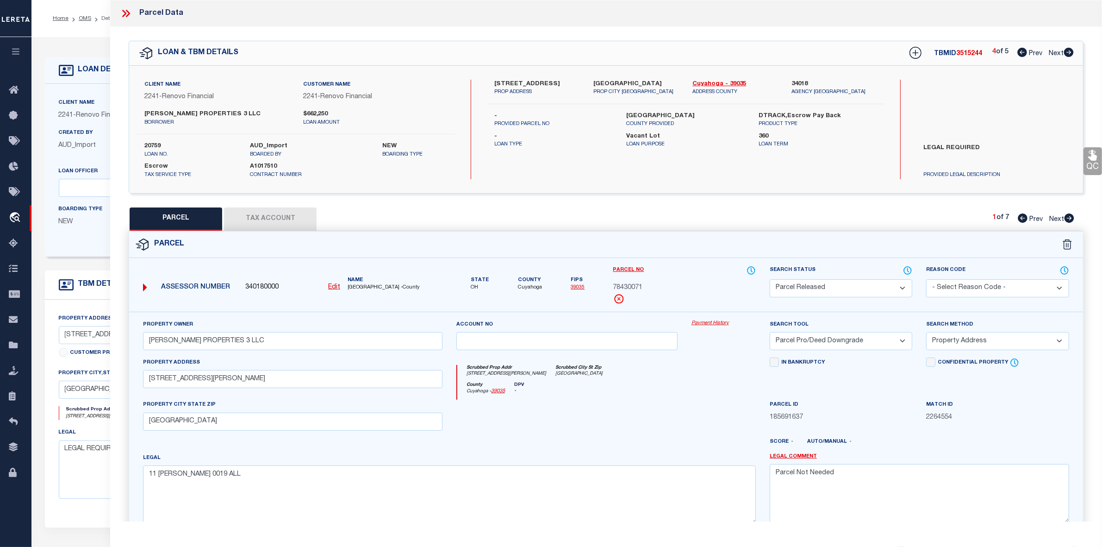
click at [1018, 54] on icon at bounding box center [1023, 52] width 10 height 9
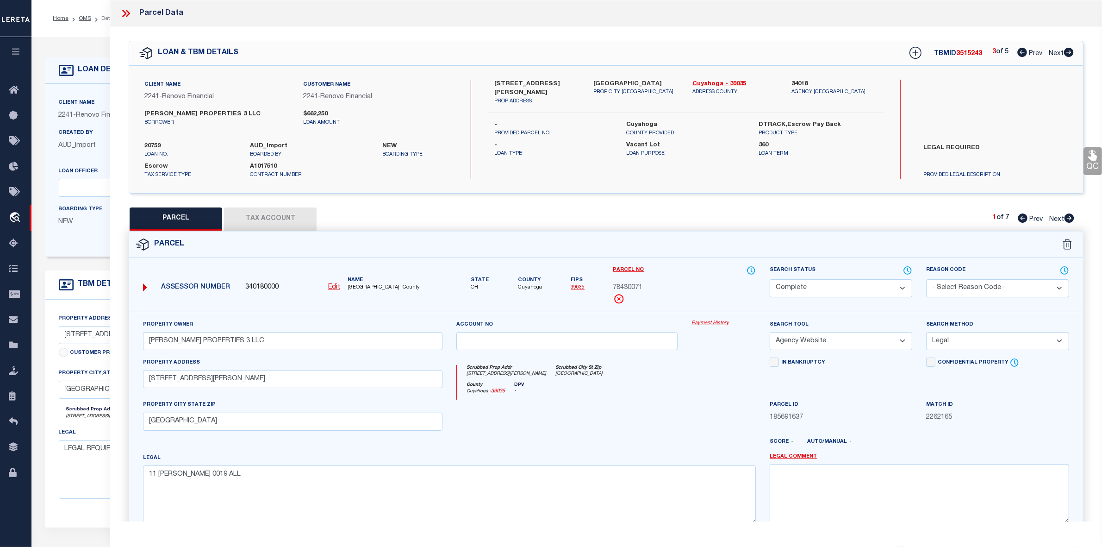
click at [1018, 54] on icon at bounding box center [1023, 52] width 10 height 9
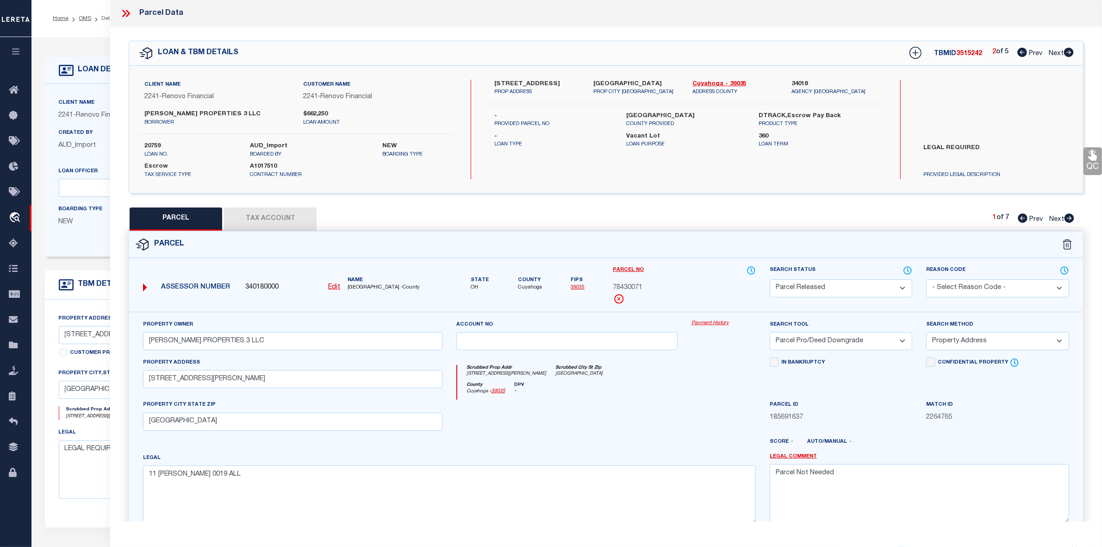
click at [1069, 52] on icon at bounding box center [1069, 52] width 10 height 9
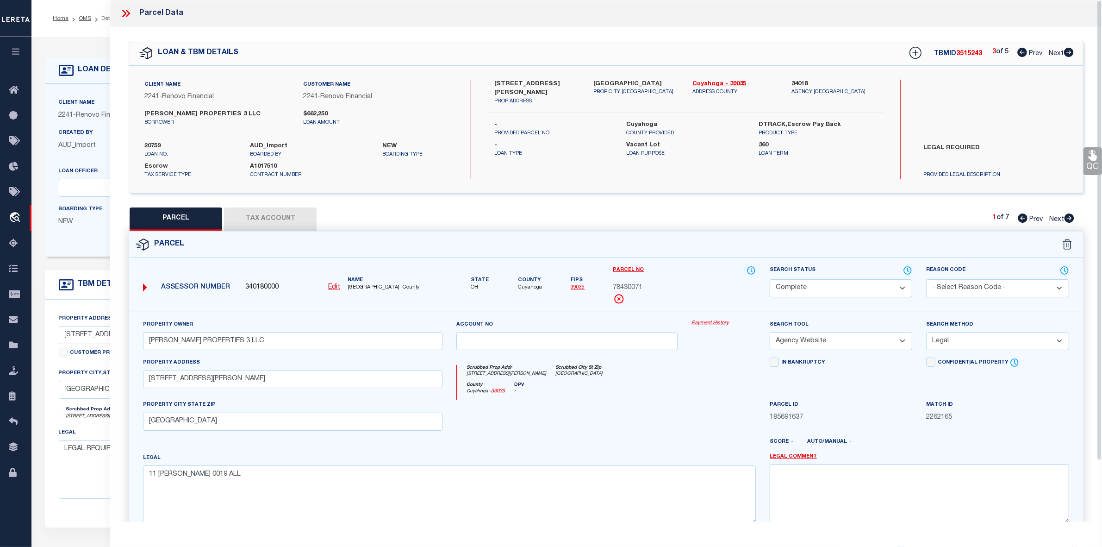
click at [1070, 53] on icon at bounding box center [1069, 52] width 10 height 9
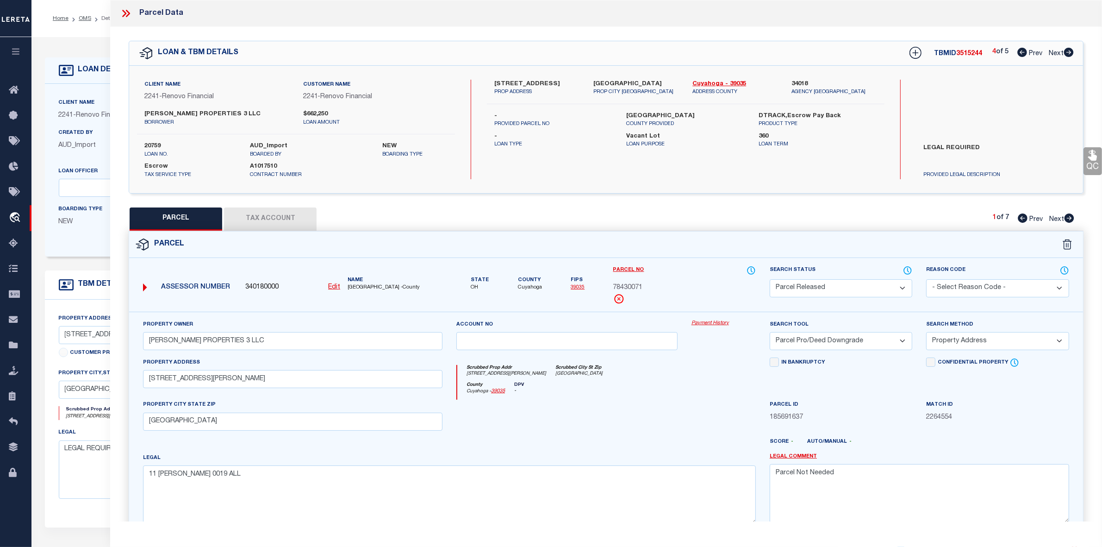
click at [1070, 53] on icon at bounding box center [1069, 52] width 10 height 9
drag, startPoint x: 84, startPoint y: 20, endPoint x: 494, endPoint y: 187, distance: 442.4
click at [84, 20] on link "OMS" at bounding box center [85, 19] width 13 height 6
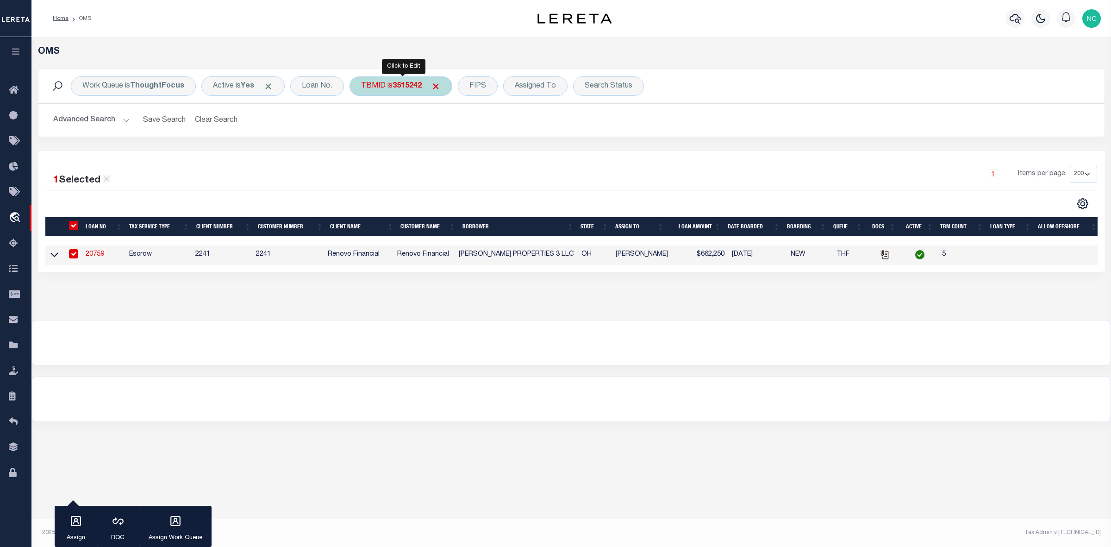
click at [406, 87] on b "3515242" at bounding box center [407, 85] width 29 height 7
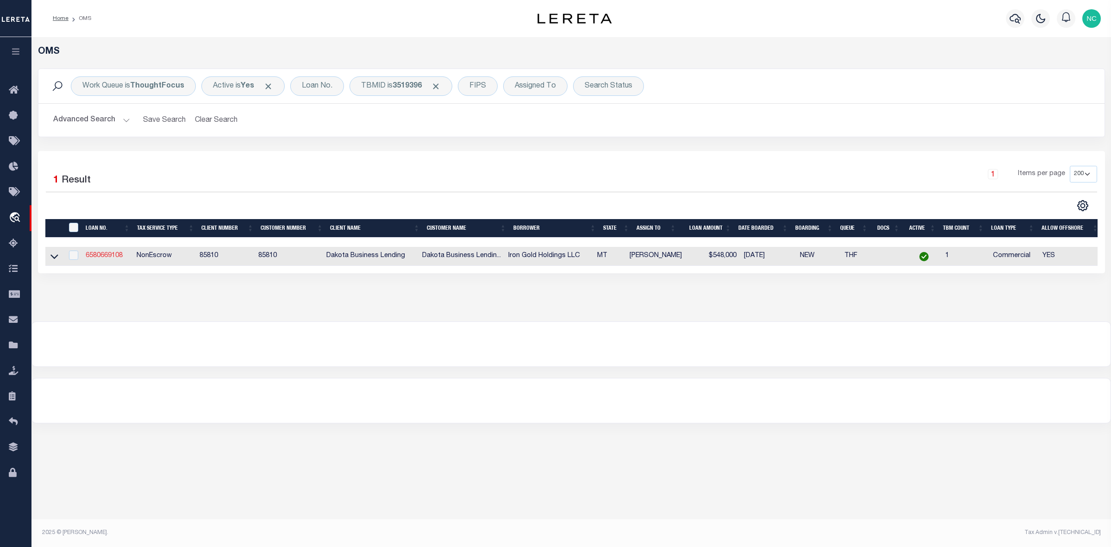
click at [109, 259] on link "6580669108" at bounding box center [104, 255] width 37 height 6
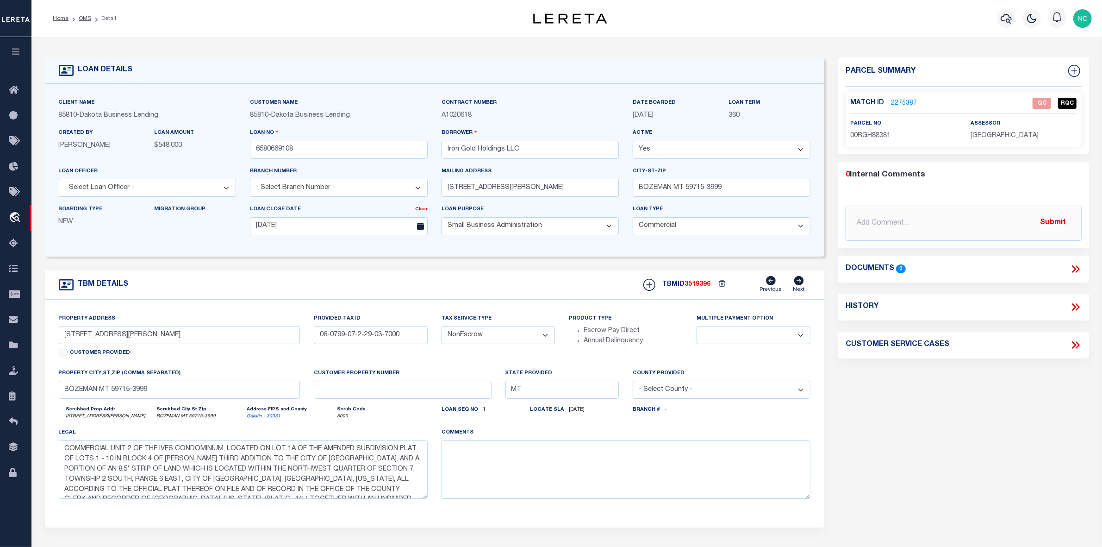
click at [908, 101] on link "2275387" at bounding box center [904, 104] width 26 height 10
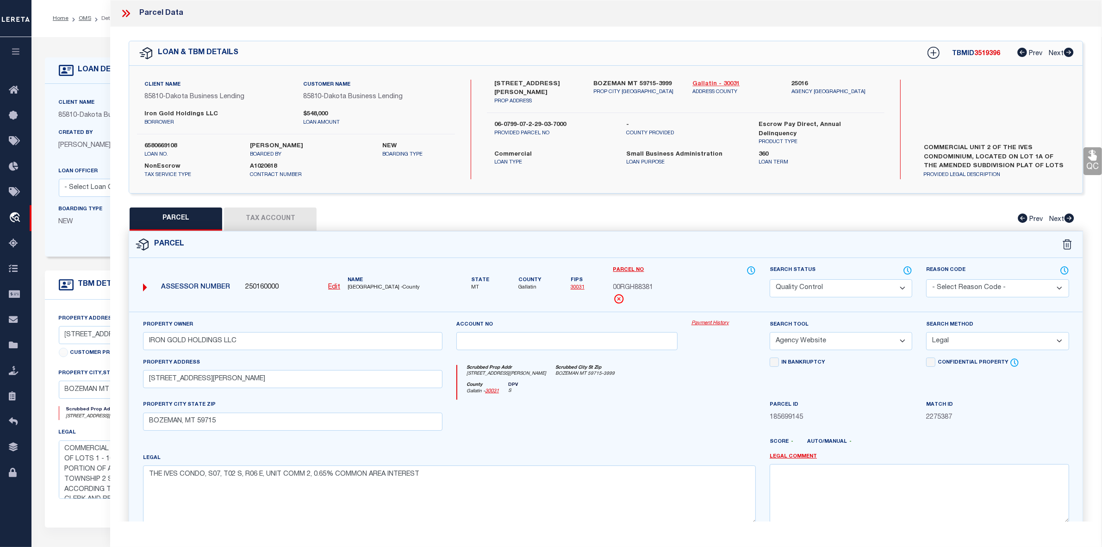
click at [700, 82] on link "Gallatin - 30031" at bounding box center [735, 84] width 85 height 9
drag, startPoint x: 496, startPoint y: 81, endPoint x: 571, endPoint y: 80, distance: 75.0
click at [571, 80] on label "[STREET_ADDRESS][PERSON_NAME]" at bounding box center [536, 89] width 85 height 18
copy label "[STREET_ADDRESS][PERSON_NAME]"
click at [526, 120] on label "06-0799-07-2-29-03-7000" at bounding box center [553, 124] width 119 height 9
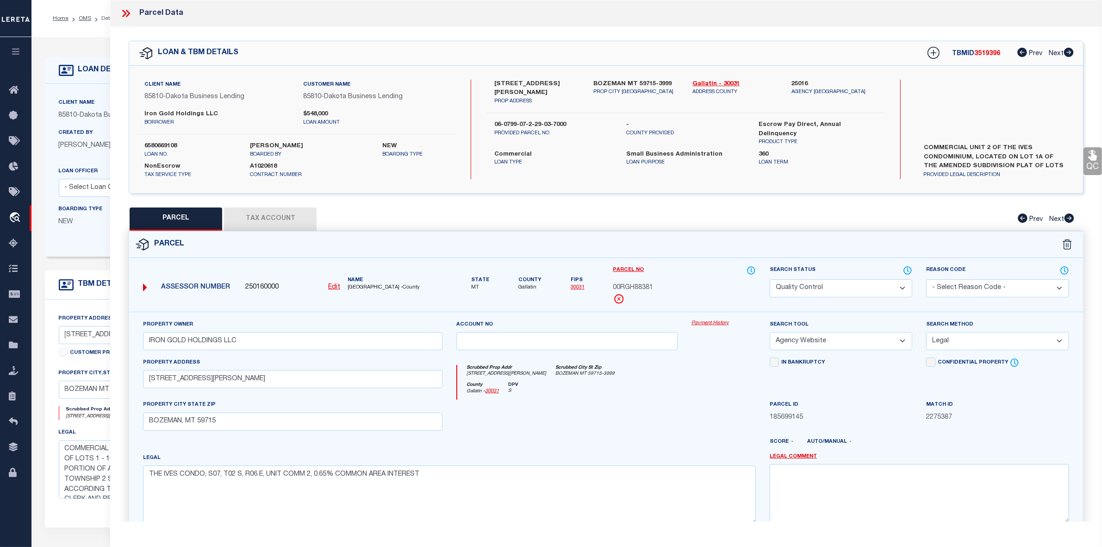
click at [526, 120] on label "06-0799-07-2-29-03-7000" at bounding box center [553, 124] width 119 height 9
click at [532, 120] on label "06-0799-07-2-29-03-7000" at bounding box center [553, 124] width 119 height 9
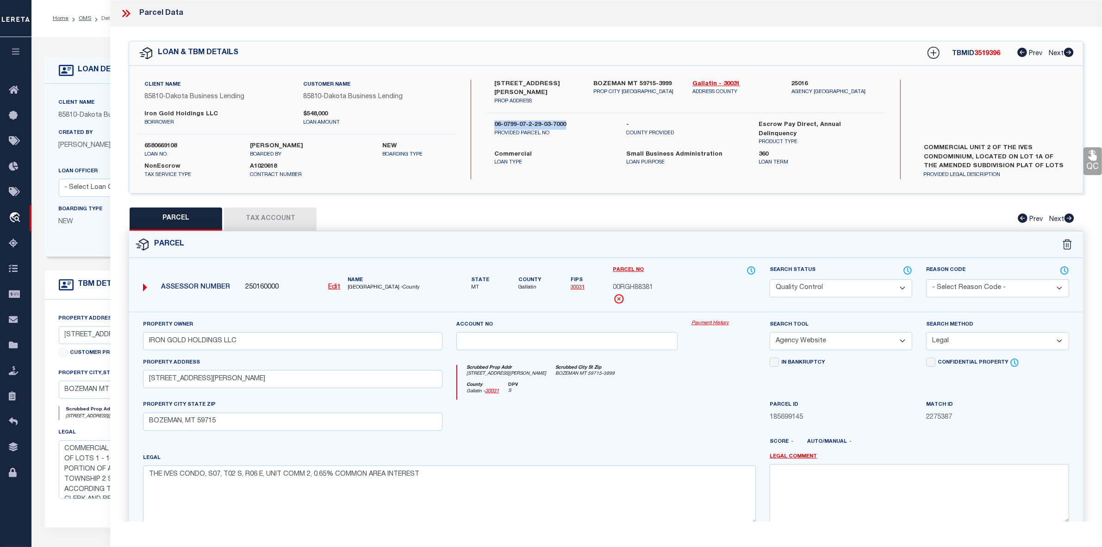
click at [532, 120] on label "06-0799-07-2-29-03-7000" at bounding box center [553, 124] width 119 height 9
copy div "06-0799-07-2-29-03-7000"
drag, startPoint x: 621, startPoint y: 286, endPoint x: 654, endPoint y: 286, distance: 33.3
click at [654, 286] on div "00RGH88381" at bounding box center [684, 288] width 143 height 10
copy span "RGH88381"
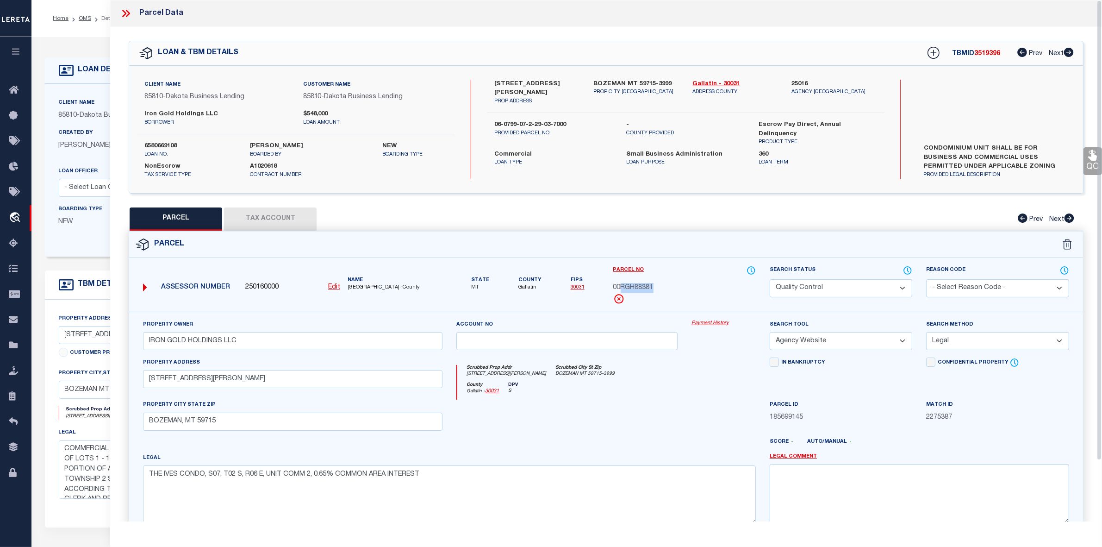
click at [91, 19] on li "Detail" at bounding box center [103, 18] width 25 height 8
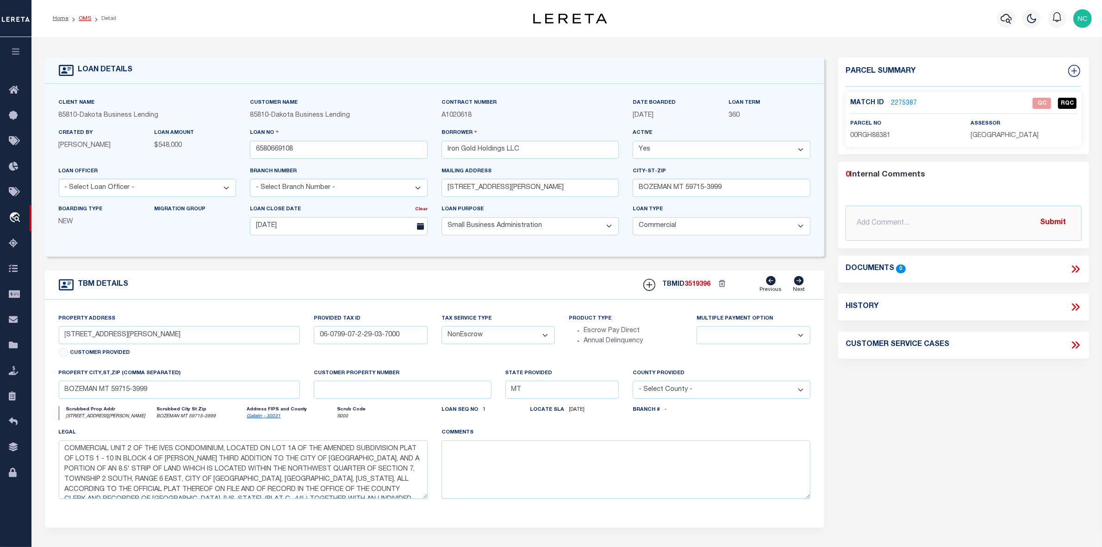
click at [85, 17] on link "OMS" at bounding box center [85, 19] width 13 height 6
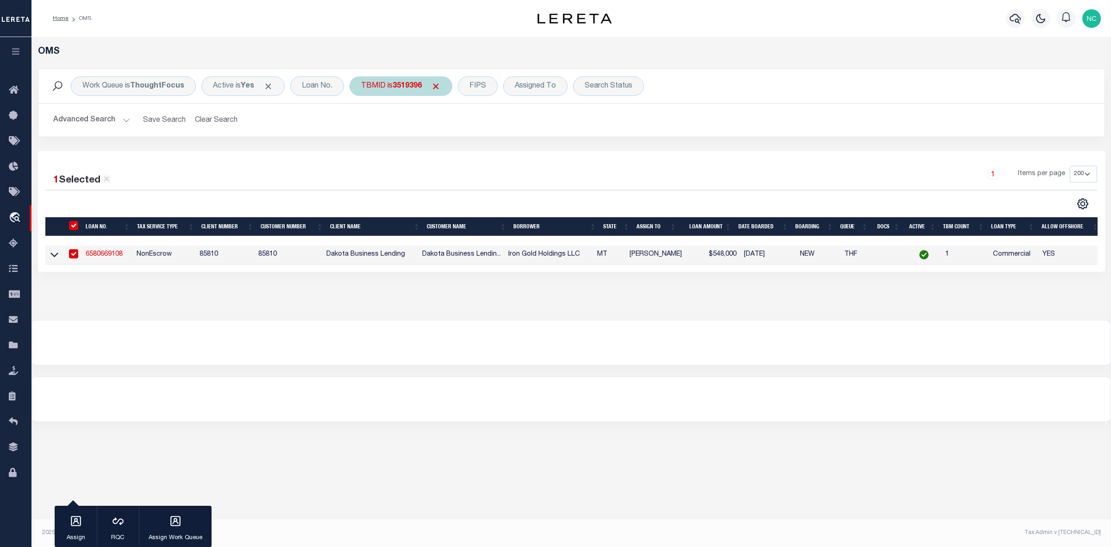
click at [416, 95] on div "TBMID is 3519396" at bounding box center [401, 85] width 103 height 19
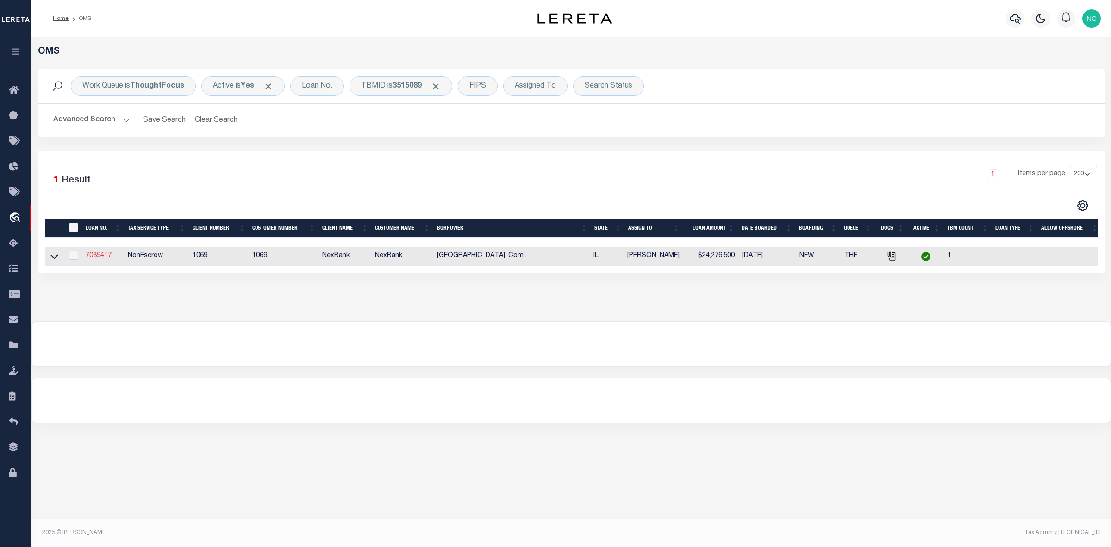
click at [102, 259] on link "7039417" at bounding box center [99, 255] width 26 height 6
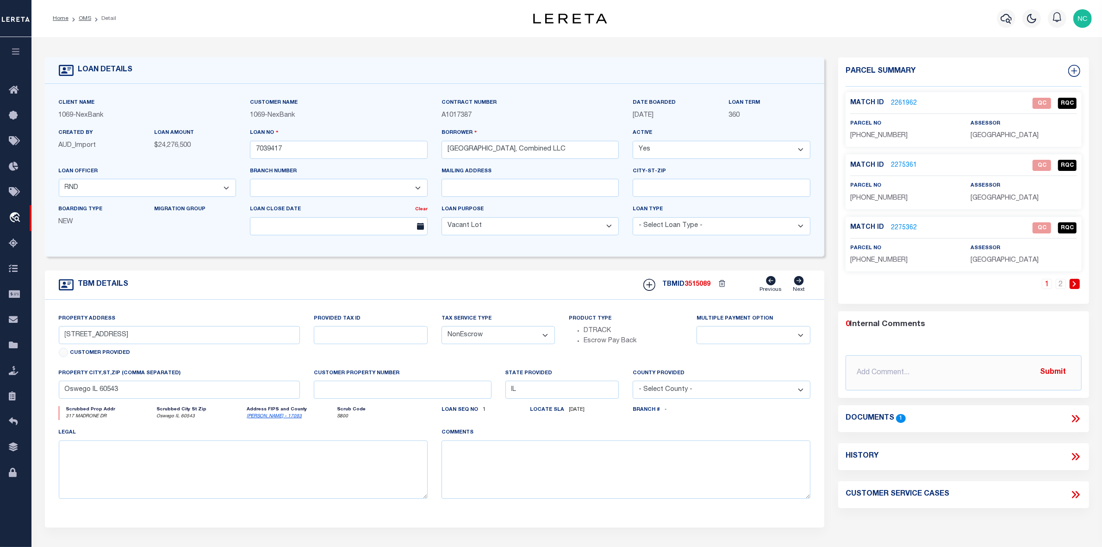
click at [903, 105] on link "2261962" at bounding box center [904, 104] width 26 height 10
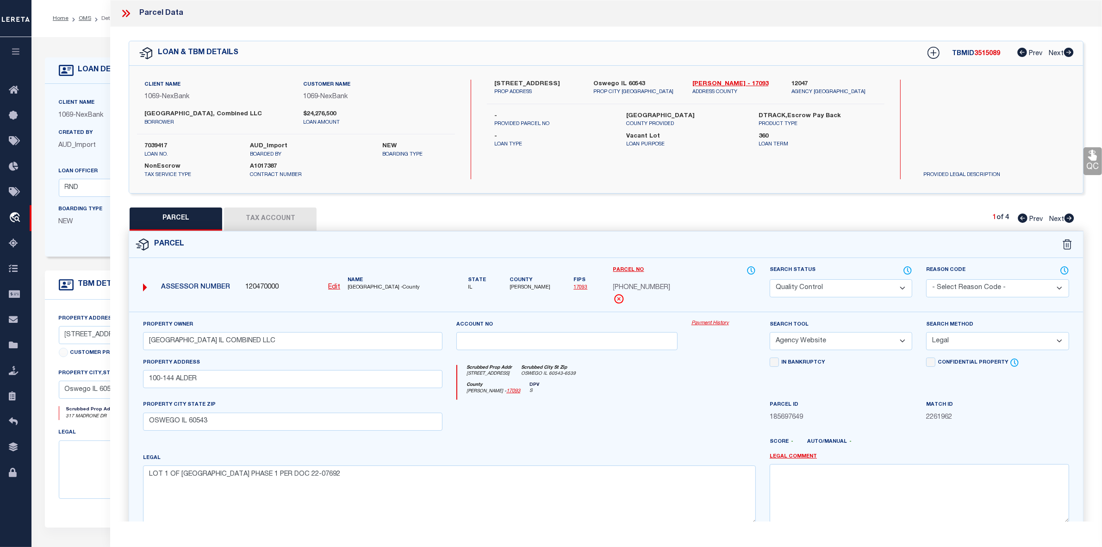
click at [1069, 223] on icon at bounding box center [1070, 217] width 10 height 9
click at [1026, 223] on icon at bounding box center [1023, 217] width 10 height 9
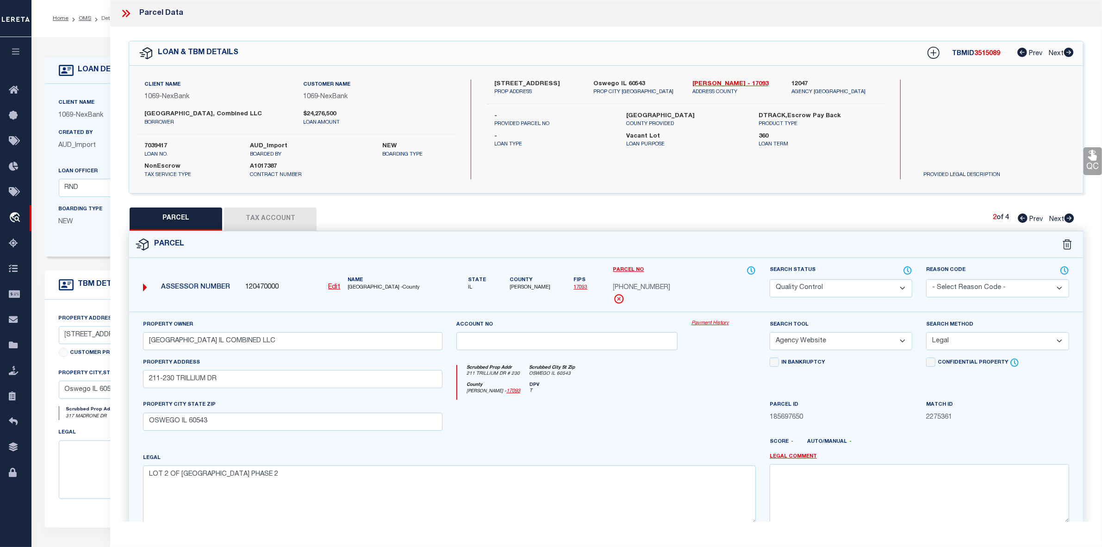
click at [1026, 223] on icon at bounding box center [1023, 217] width 10 height 9
click at [1070, 223] on icon at bounding box center [1070, 217] width 10 height 9
click at [1022, 223] on icon at bounding box center [1023, 217] width 10 height 9
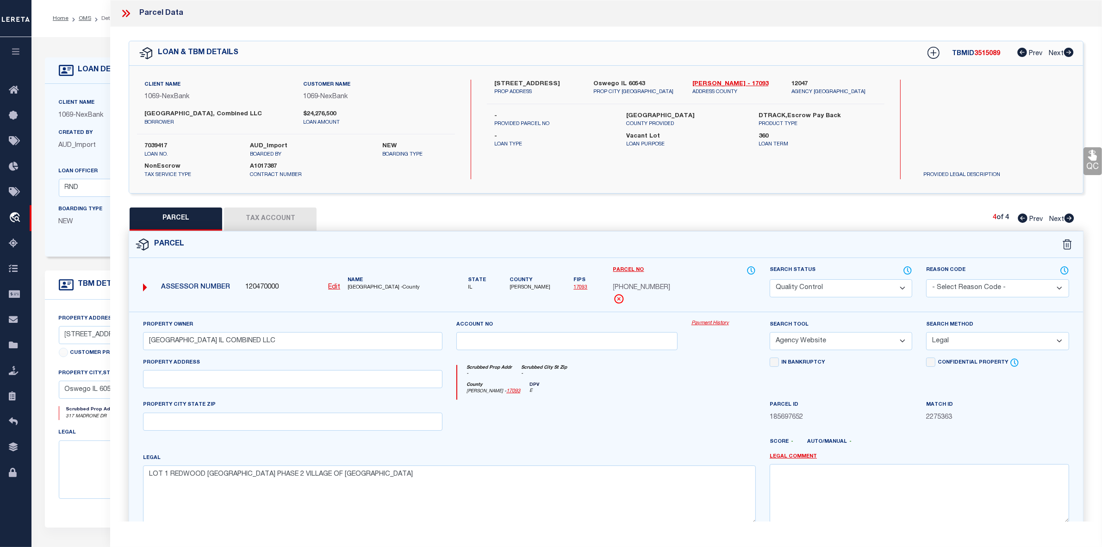
click at [1022, 223] on icon at bounding box center [1023, 217] width 10 height 9
click at [720, 84] on link "[PERSON_NAME] - 17093" at bounding box center [735, 84] width 85 height 9
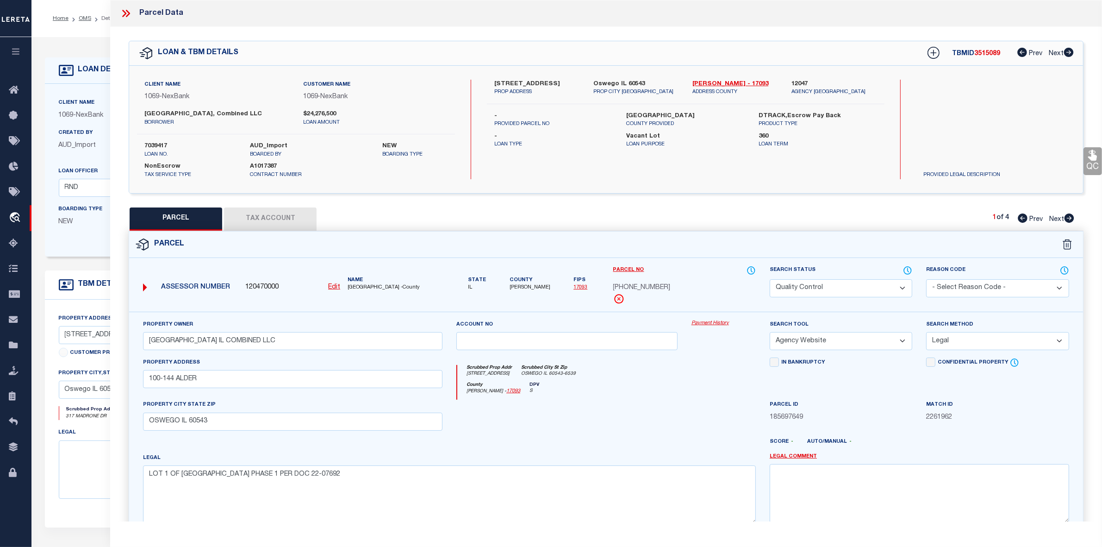
click at [200, 116] on label "[GEOGRAPHIC_DATA], Combined LLC" at bounding box center [216, 114] width 144 height 9
click at [200, 115] on label "[GEOGRAPHIC_DATA], Combined LLC" at bounding box center [216, 114] width 144 height 9
copy div "[GEOGRAPHIC_DATA], Combined LLC"
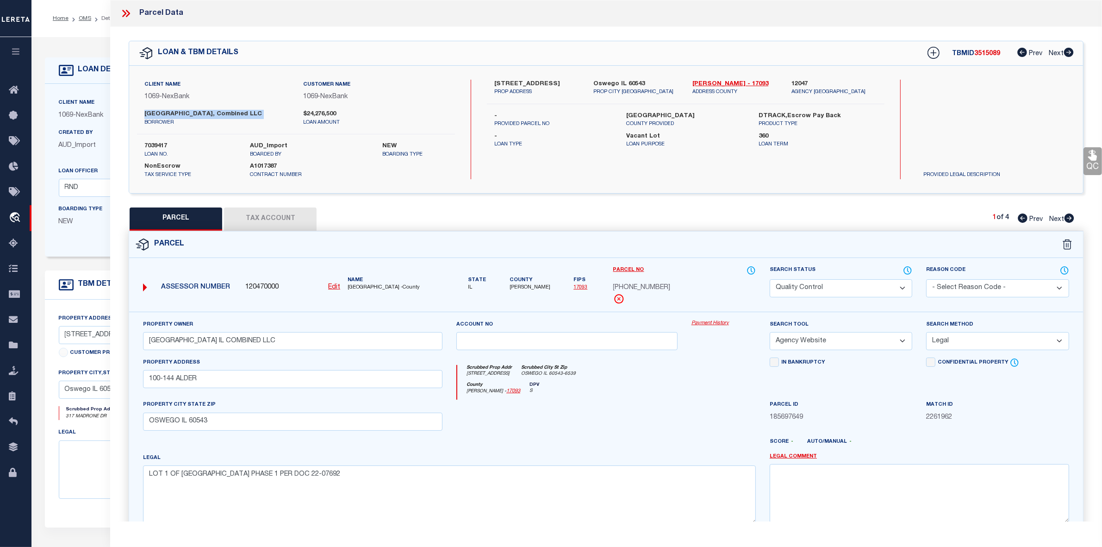
click at [1066, 223] on icon at bounding box center [1070, 217] width 10 height 9
click at [1021, 223] on icon at bounding box center [1023, 217] width 10 height 9
click at [1070, 223] on icon at bounding box center [1070, 217] width 10 height 9
click at [1023, 223] on icon at bounding box center [1023, 217] width 10 height 9
click at [1069, 223] on icon at bounding box center [1070, 217] width 10 height 9
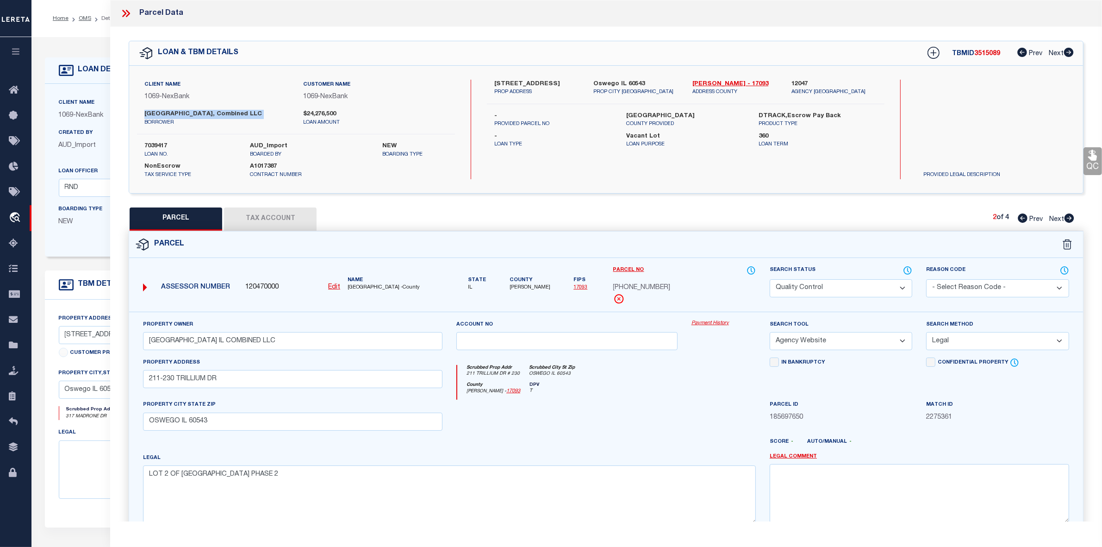
click at [1070, 223] on icon at bounding box center [1070, 217] width 10 height 9
click at [1022, 223] on icon at bounding box center [1023, 217] width 10 height 9
click at [1069, 223] on icon at bounding box center [1069, 217] width 10 height 9
click at [1018, 223] on icon at bounding box center [1023, 217] width 10 height 9
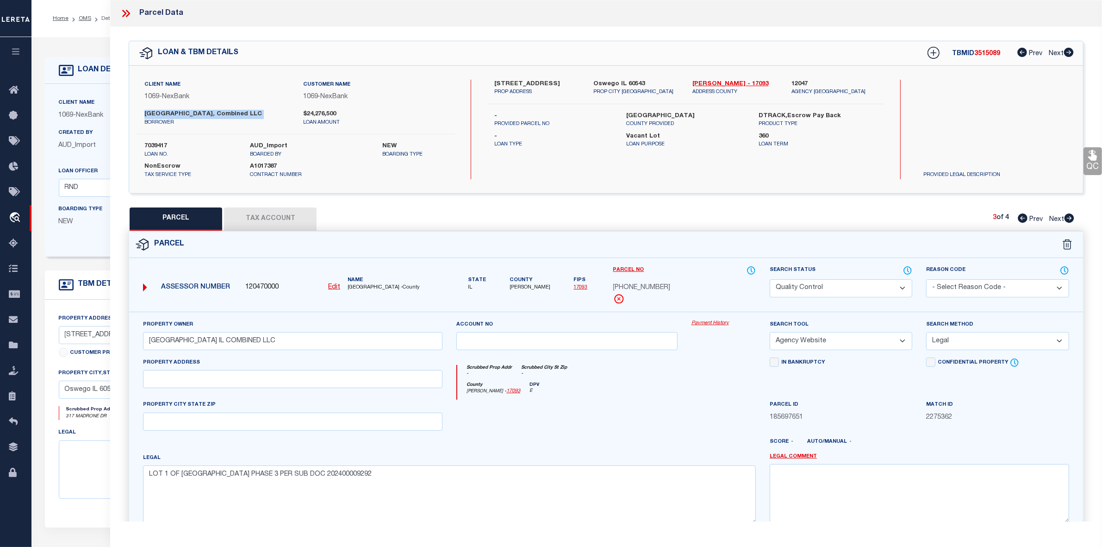
click at [1018, 223] on icon at bounding box center [1023, 217] width 10 height 9
click at [1068, 223] on icon at bounding box center [1070, 217] width 10 height 9
click at [640, 293] on span "[PHONE_NUMBER]" at bounding box center [641, 288] width 57 height 10
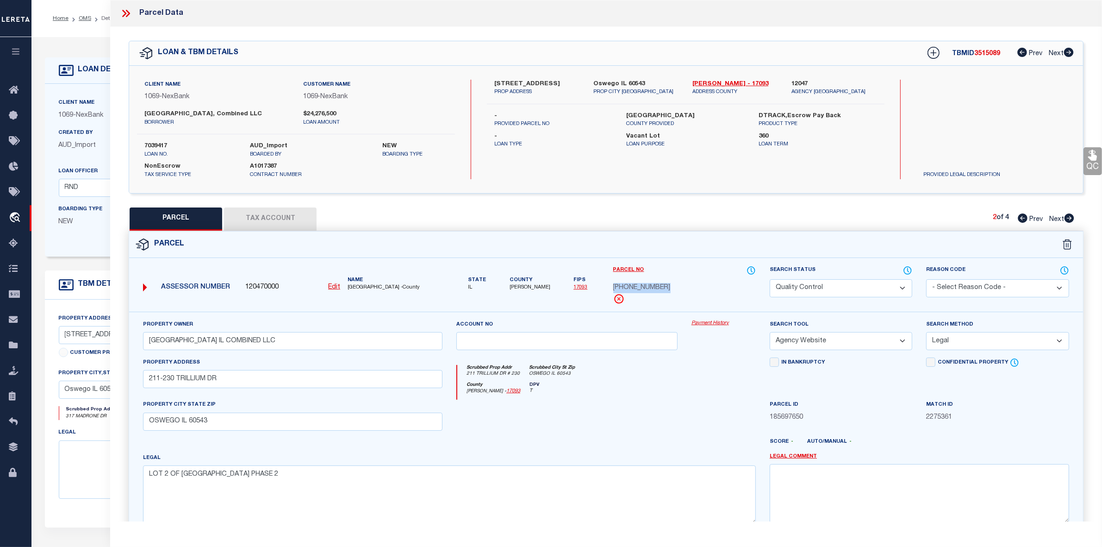
click at [640, 293] on span "[PHONE_NUMBER]" at bounding box center [641, 288] width 57 height 10
copy div "[PHONE_NUMBER]"
click at [1069, 223] on icon at bounding box center [1070, 217] width 10 height 9
click at [119, 12] on div "Parcel Data" at bounding box center [606, 13] width 992 height 27
click at [128, 12] on icon at bounding box center [128, 13] width 4 height 7
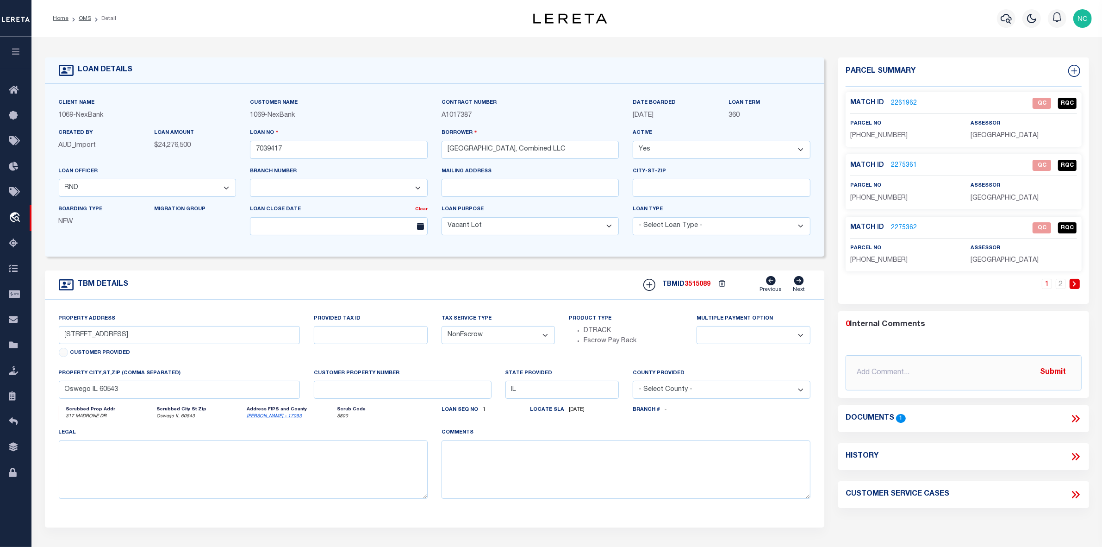
click at [904, 100] on link "2261962" at bounding box center [904, 104] width 26 height 10
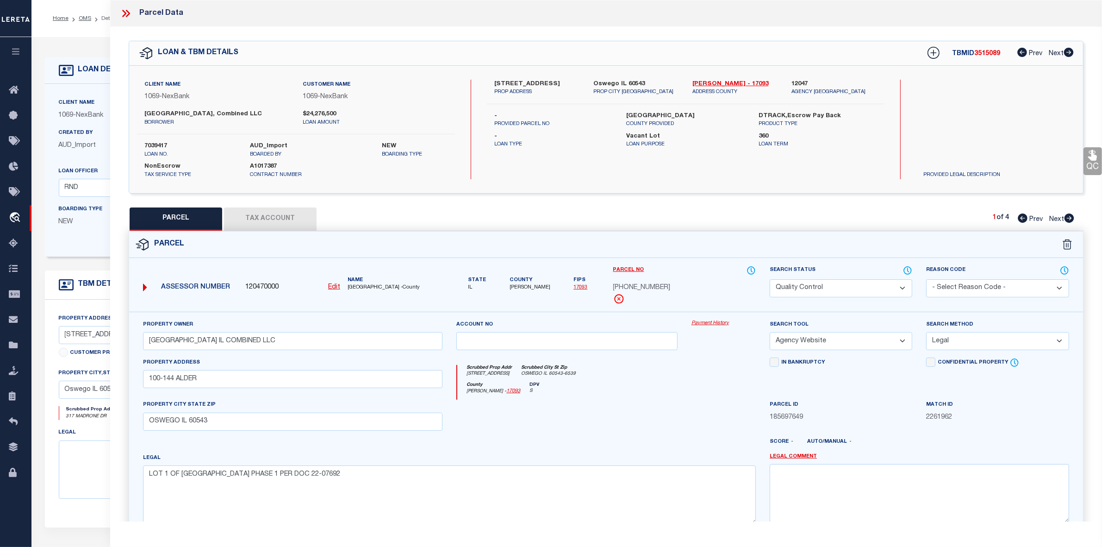
click at [1069, 223] on icon at bounding box center [1070, 217] width 10 height 9
click at [649, 293] on span "[PHONE_NUMBER]" at bounding box center [641, 288] width 57 height 10
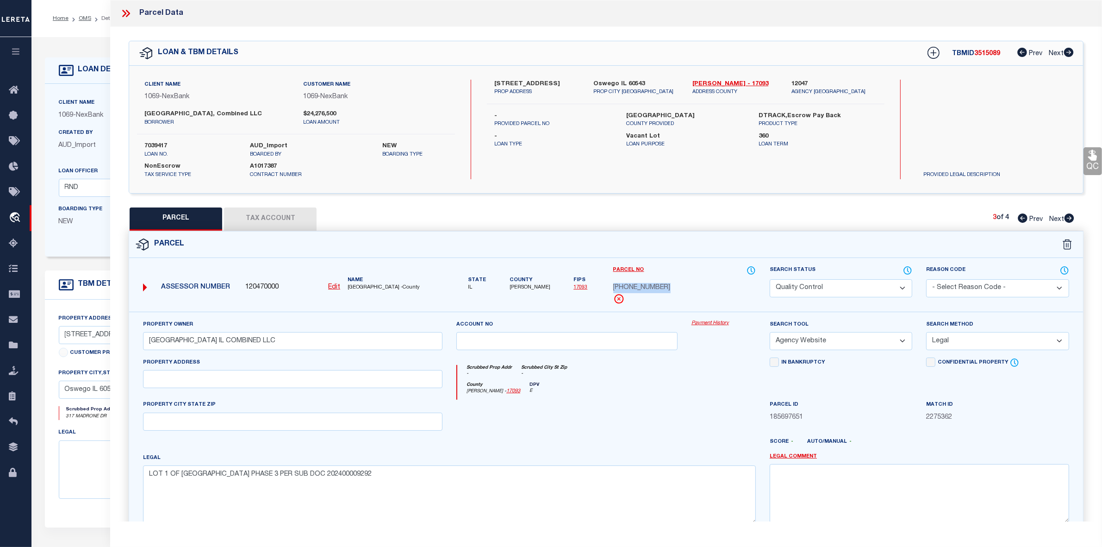
copy div "[PHONE_NUMBER]"
drag, startPoint x: 1068, startPoint y: 225, endPoint x: 1102, endPoint y: 215, distance: 35.5
click at [1068, 223] on icon at bounding box center [1070, 217] width 10 height 9
click at [649, 293] on span "[PHONE_NUMBER]" at bounding box center [641, 288] width 57 height 10
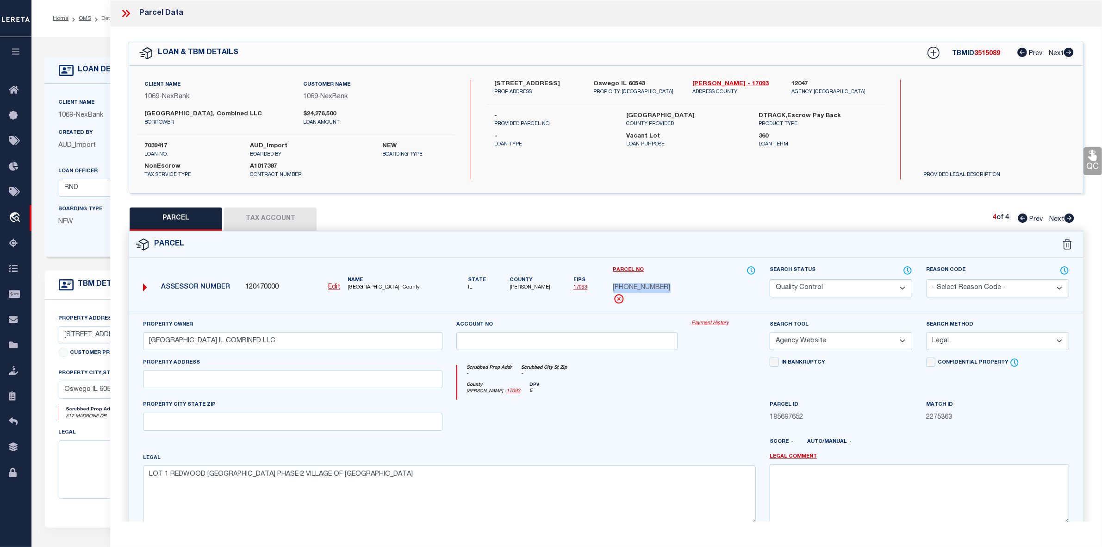
click at [649, 293] on span "[PHONE_NUMBER]" at bounding box center [641, 288] width 57 height 10
click at [83, 19] on link "OMS" at bounding box center [85, 19] width 13 height 6
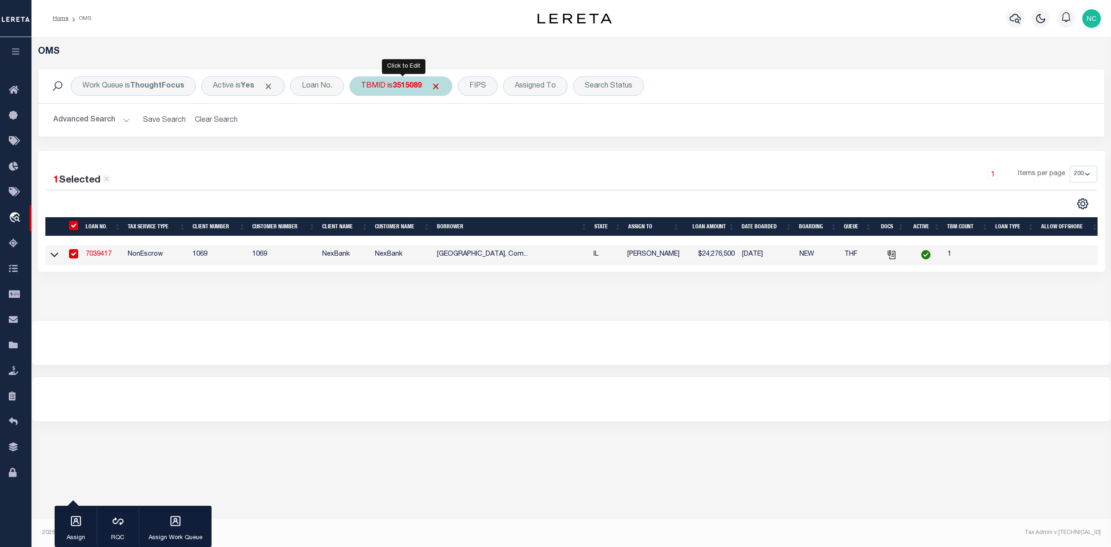
click at [404, 88] on b "3515089" at bounding box center [407, 85] width 29 height 7
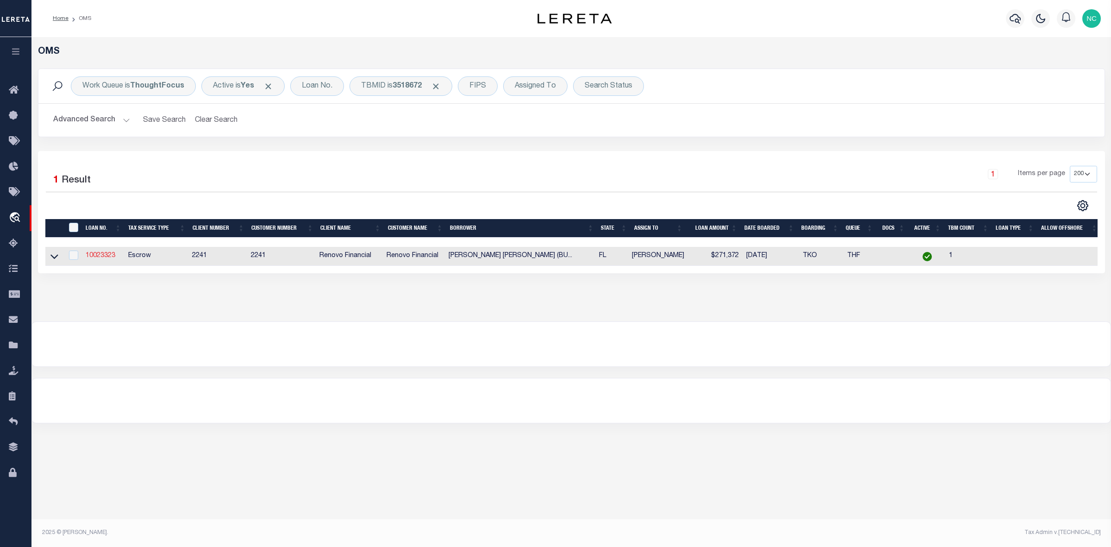
click at [102, 258] on link "10023323" at bounding box center [101, 255] width 30 height 6
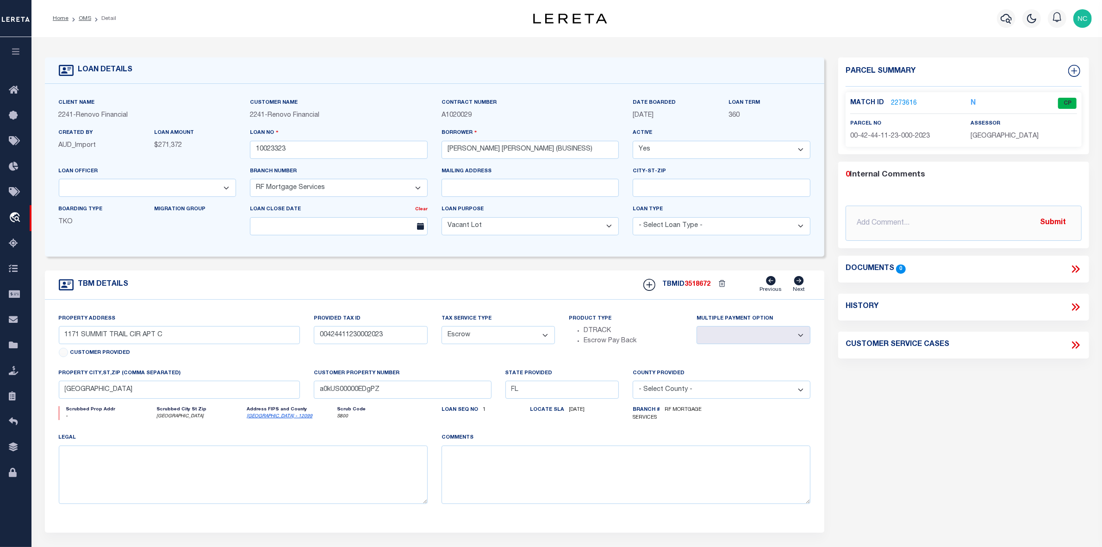
click at [902, 102] on link "2273616" at bounding box center [904, 104] width 26 height 10
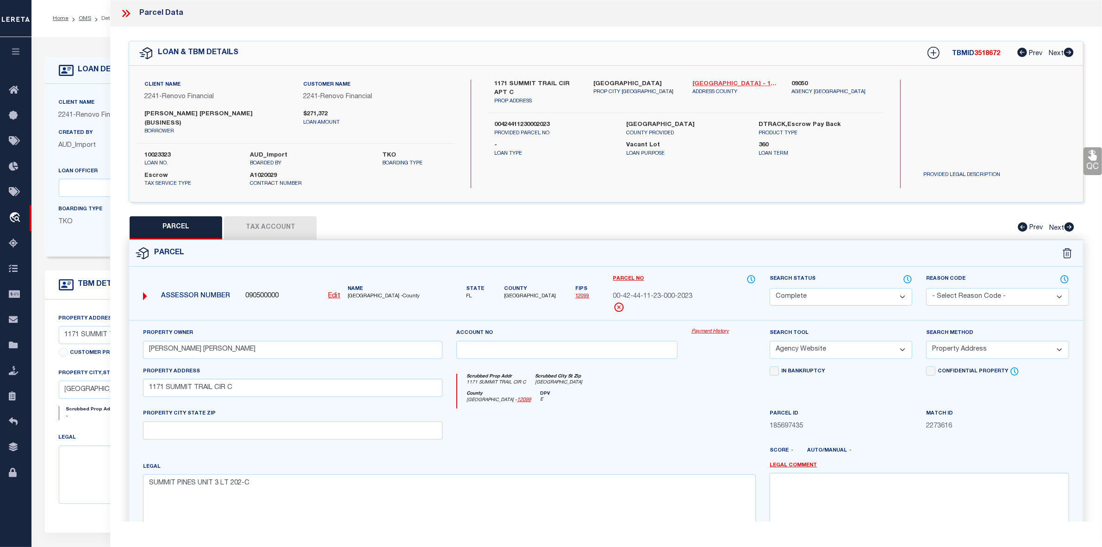
click at [723, 83] on link "[GEOGRAPHIC_DATA] - 12099" at bounding box center [735, 84] width 85 height 9
click at [87, 18] on link "OMS" at bounding box center [85, 19] width 13 height 6
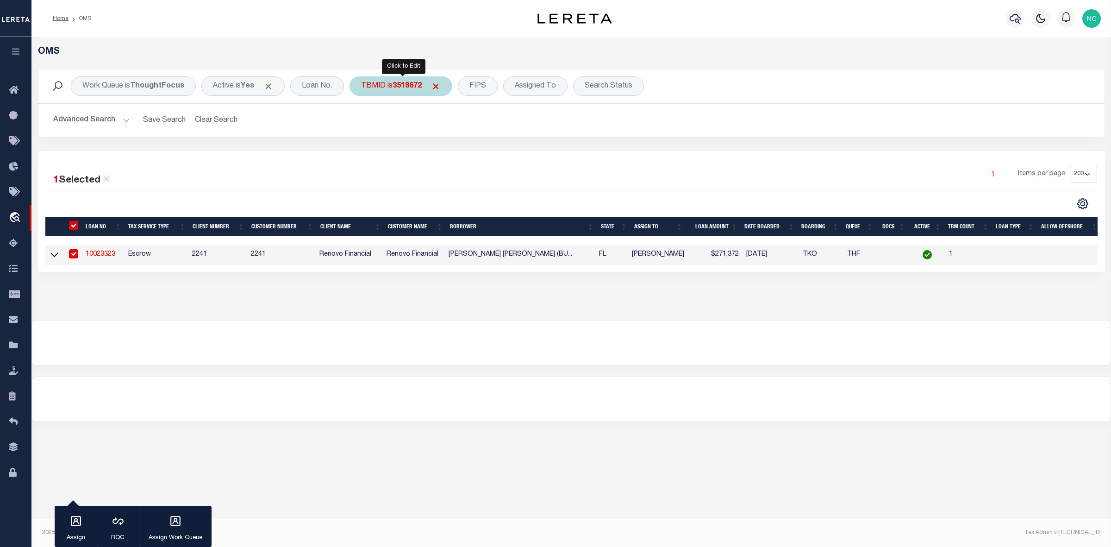
click at [410, 80] on div "TBMID is 3518672" at bounding box center [401, 85] width 103 height 19
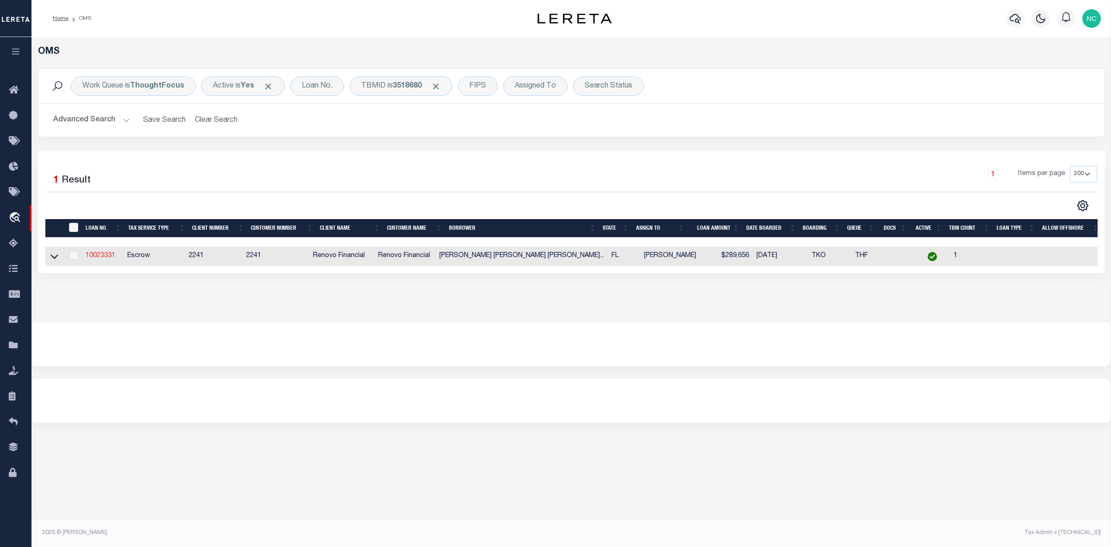
click at [100, 259] on link "10023331" at bounding box center [101, 255] width 30 height 6
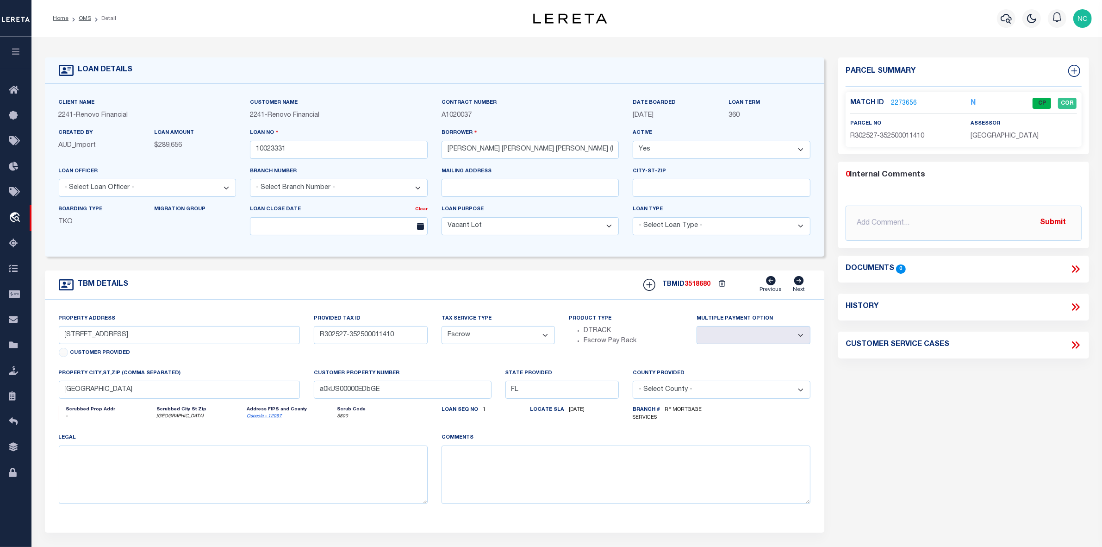
click at [902, 102] on link "2273656" at bounding box center [904, 104] width 26 height 10
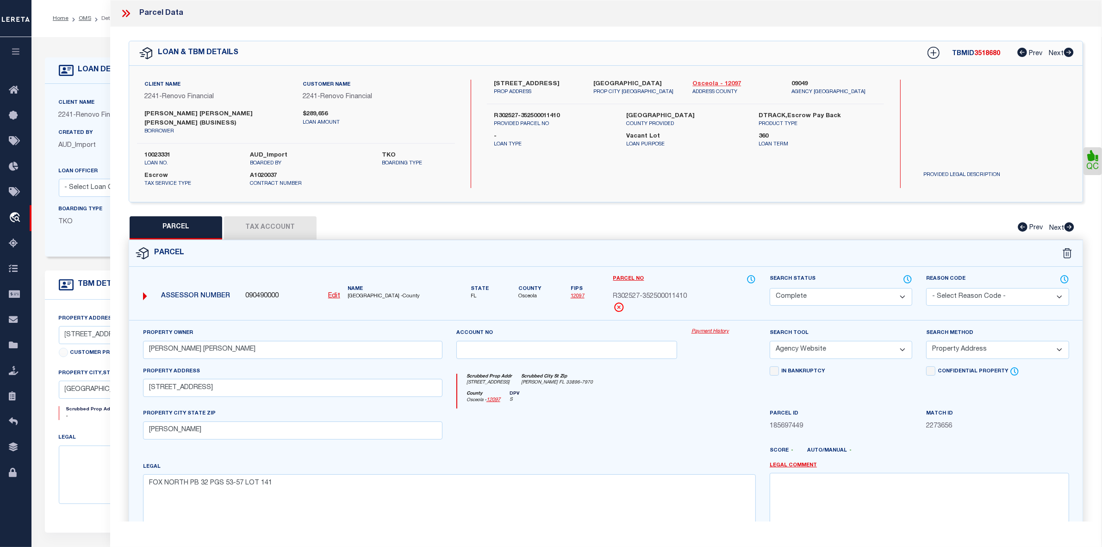
click at [718, 84] on link "Osceola - 12097" at bounding box center [735, 84] width 85 height 9
click at [89, 19] on link "OMS" at bounding box center [85, 19] width 13 height 6
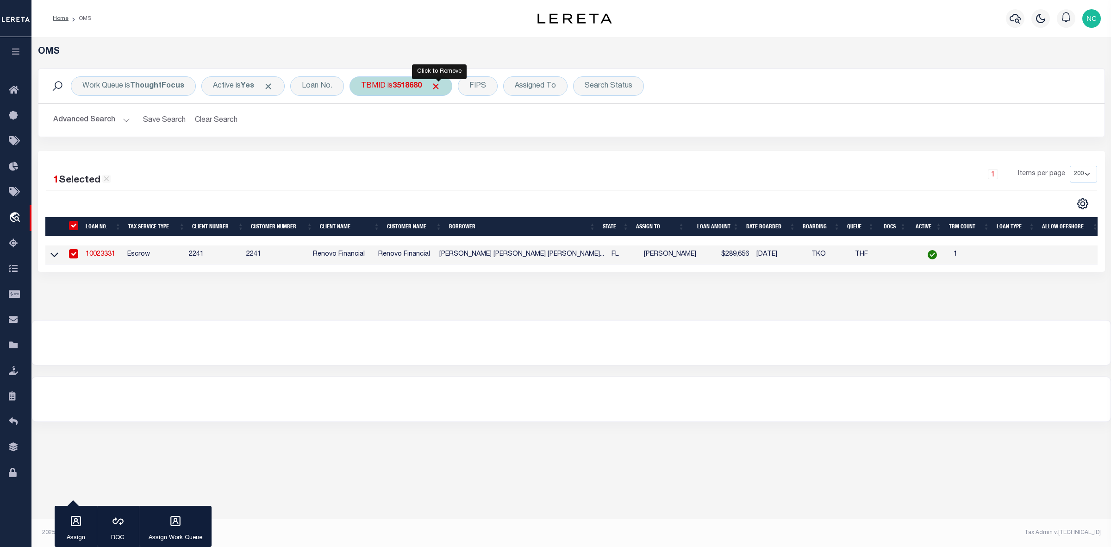
click at [436, 82] on span "Click to Remove" at bounding box center [436, 86] width 10 height 10
